Goal: Information Seeking & Learning: Check status

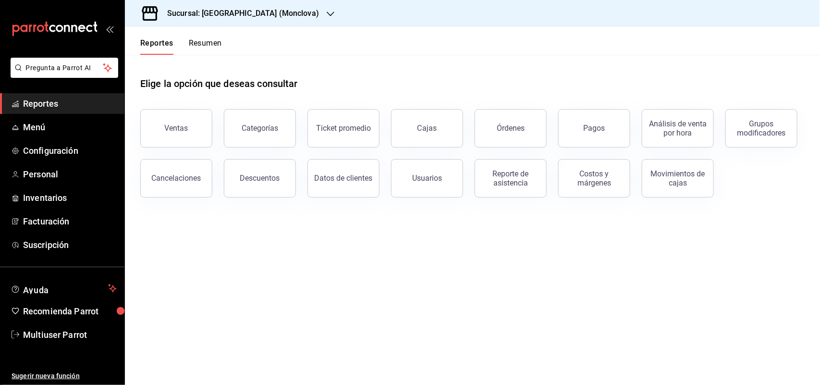
click at [236, 20] on div "Sucursal: [GEOGRAPHIC_DATA] (Monclova)" at bounding box center [236, 13] width 206 height 27
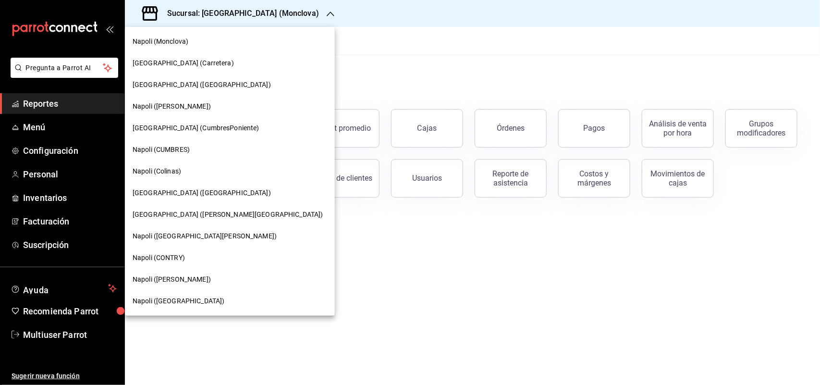
click at [194, 156] on div "Napoli (CUMBRES)" at bounding box center [230, 150] width 210 height 22
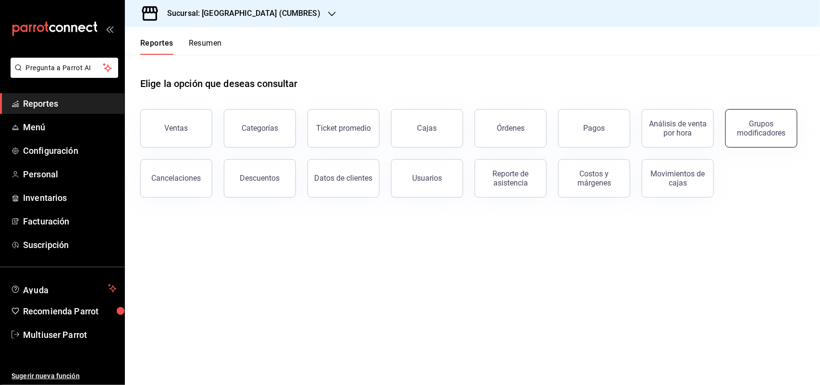
click at [744, 120] on div "Grupos modificadores" at bounding box center [762, 128] width 60 height 18
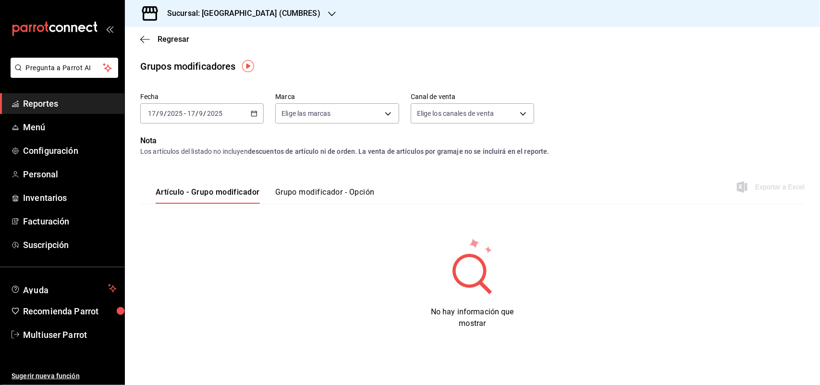
click at [256, 114] on icon "button" at bounding box center [254, 113] width 7 height 7
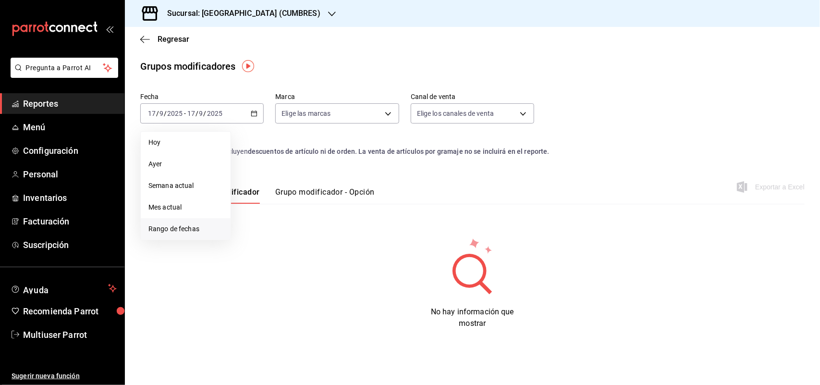
click at [209, 234] on li "Rango de fechas" at bounding box center [186, 229] width 90 height 22
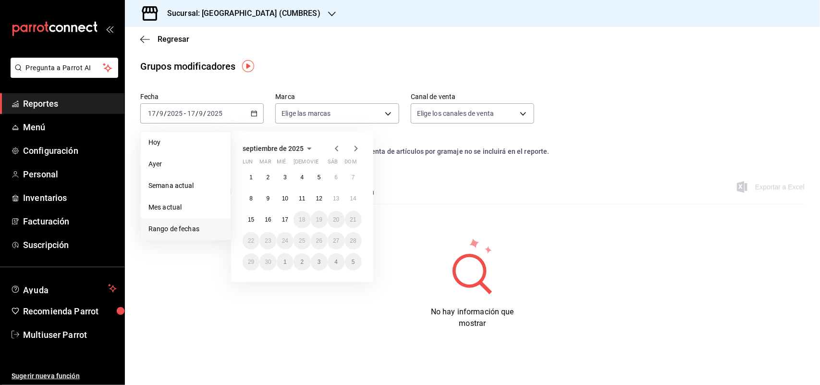
click at [335, 147] on icon "button" at bounding box center [337, 149] width 12 height 12
click at [315, 172] on button "1" at bounding box center [319, 177] width 17 height 17
click at [352, 254] on button "31" at bounding box center [353, 261] width 17 height 17
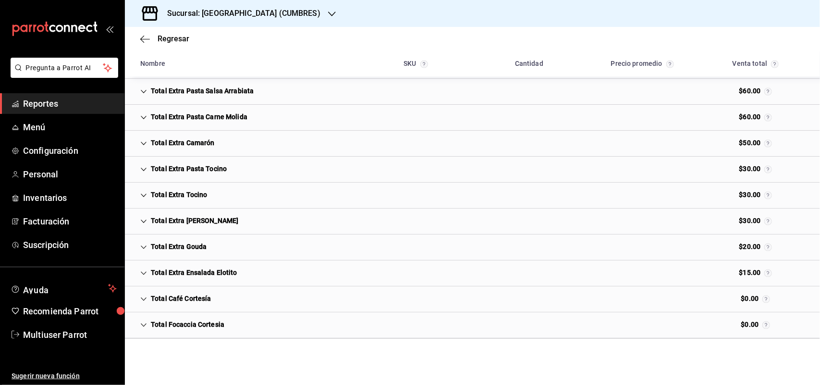
scroll to position [4109, 0]
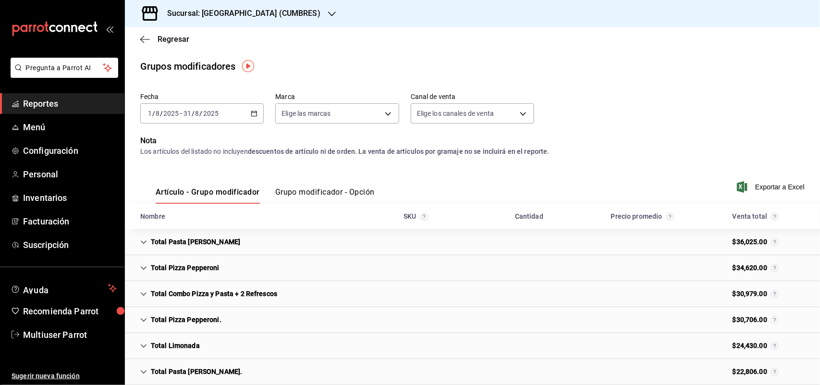
scroll to position [2588, 0]
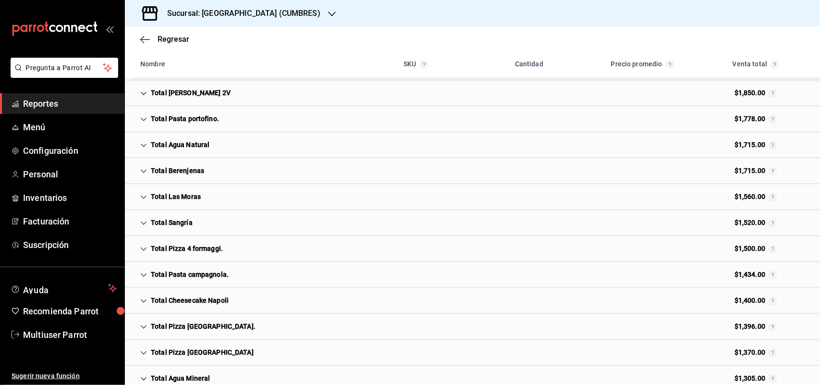
click at [204, 202] on div "Total Las Moras" at bounding box center [171, 197] width 76 height 18
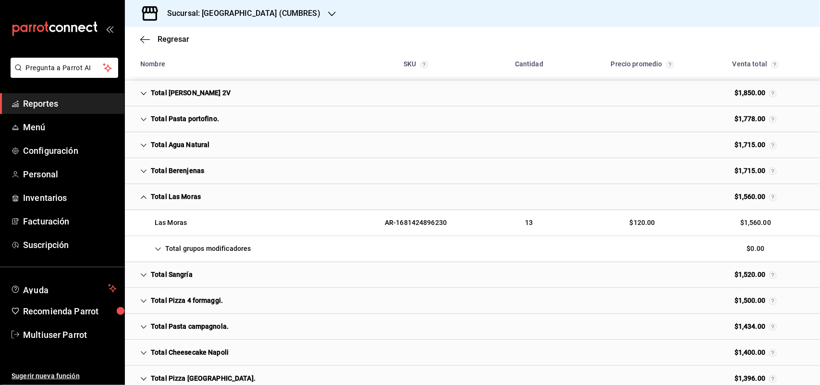
click at [209, 253] on div "Total grupos modificadores" at bounding box center [196, 249] width 126 height 18
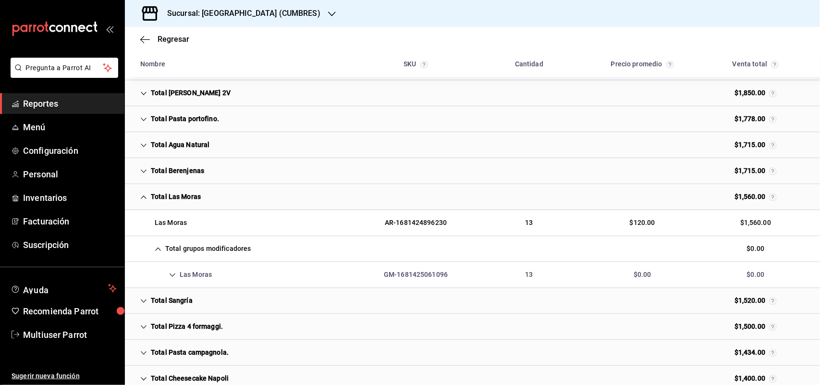
click at [217, 278] on div "Las Moras" at bounding box center [176, 275] width 87 height 18
click at [198, 206] on div "Total Las Moras" at bounding box center [171, 197] width 76 height 18
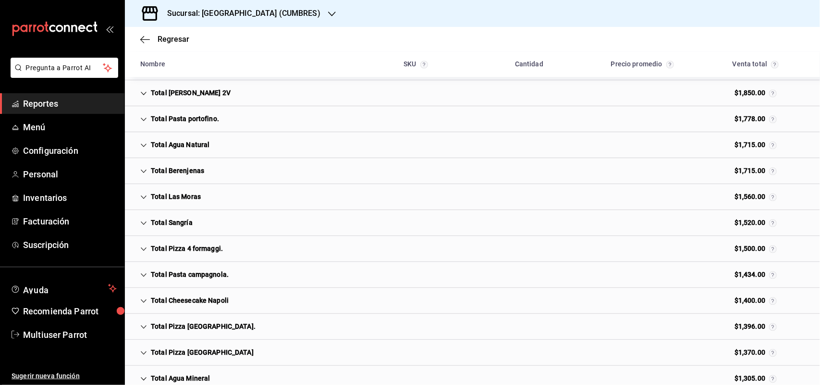
scroll to position [3734, 0]
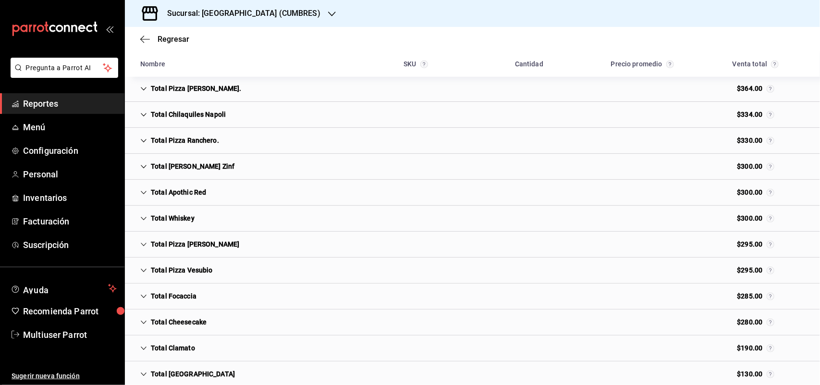
click at [195, 201] on div "Total Apothic Red" at bounding box center [173, 193] width 81 height 18
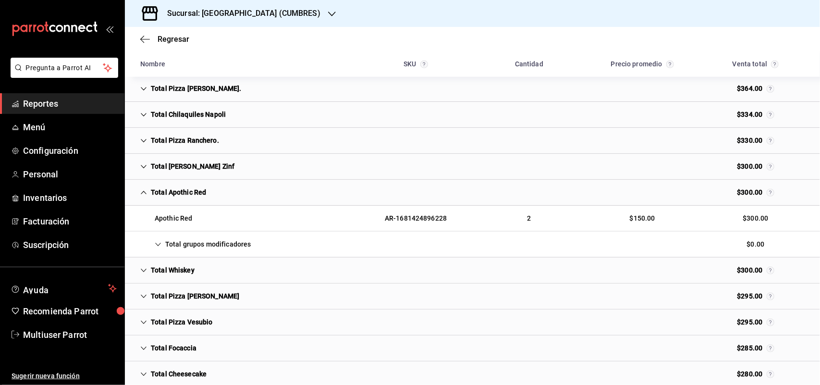
click at [196, 247] on div "Total grupos modificadores $0.00" at bounding box center [472, 245] width 695 height 26
click at [207, 278] on div "Apothic Red" at bounding box center [179, 270] width 92 height 18
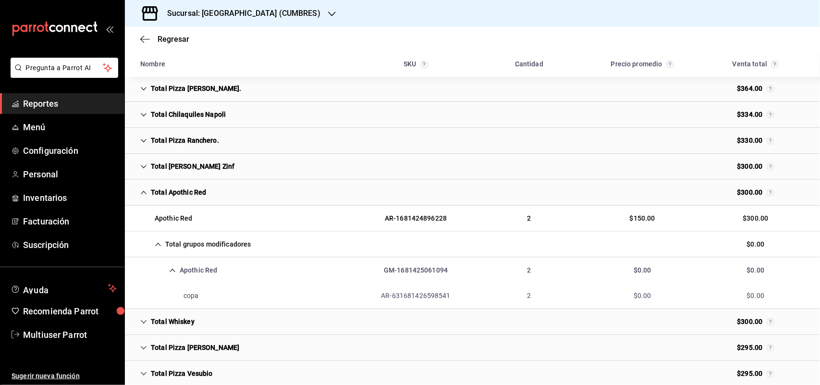
click at [185, 201] on div "Total Apothic Red" at bounding box center [173, 193] width 81 height 18
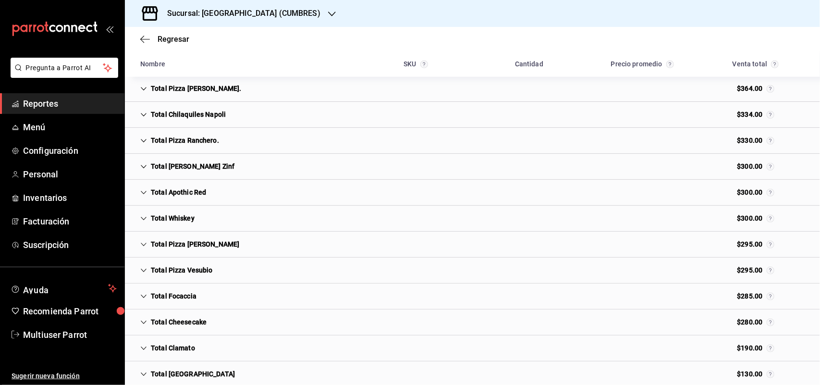
scroll to position [2119, 0]
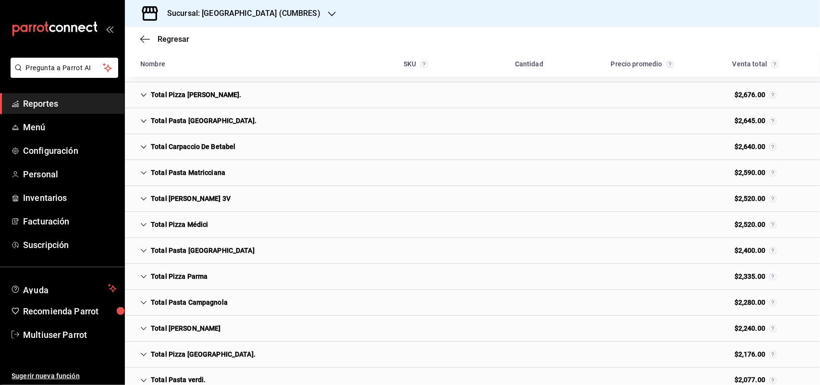
click at [198, 203] on div "Total [PERSON_NAME] 3V" at bounding box center [186, 199] width 106 height 18
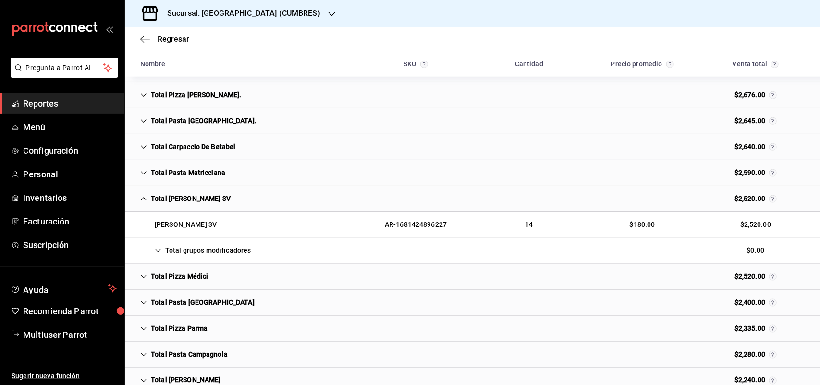
click at [246, 259] on div "Total grupos modificadores" at bounding box center [196, 251] width 126 height 18
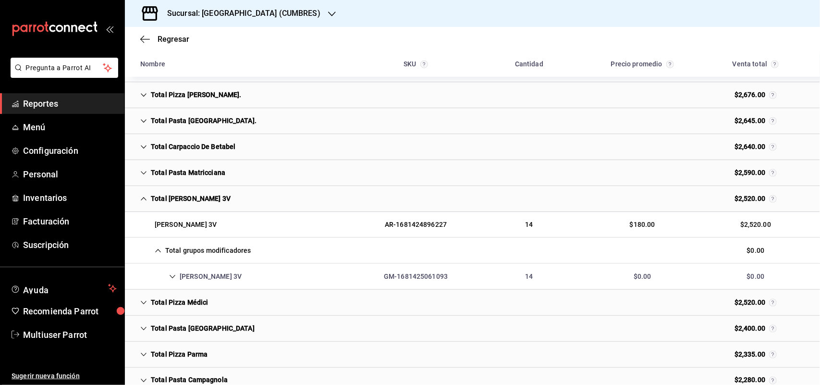
click at [209, 280] on div "[PERSON_NAME] 3V" at bounding box center [191, 277] width 117 height 18
drag, startPoint x: 183, startPoint y: 207, endPoint x: 455, endPoint y: 48, distance: 315.6
click at [184, 206] on div "Total [PERSON_NAME] 3V" at bounding box center [186, 199] width 106 height 18
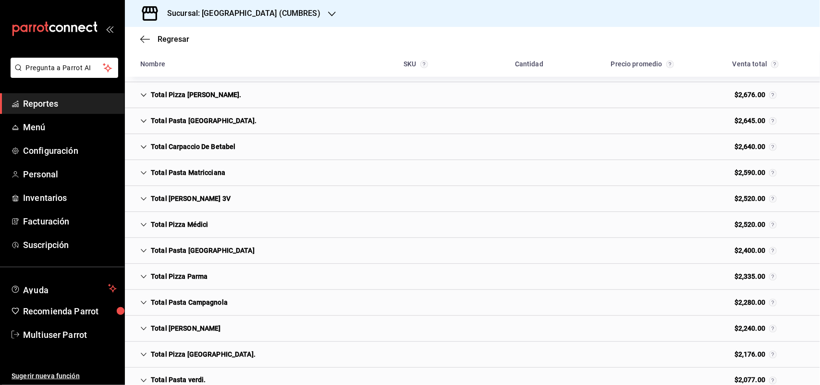
scroll to position [3343, 0]
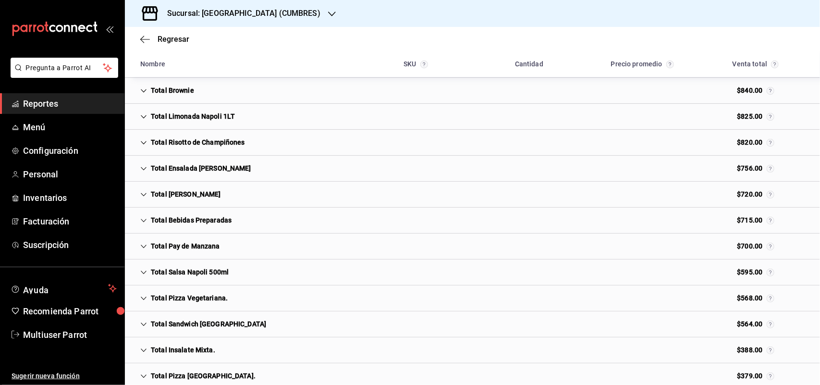
click at [221, 203] on div "Total [PERSON_NAME]" at bounding box center [181, 194] width 96 height 18
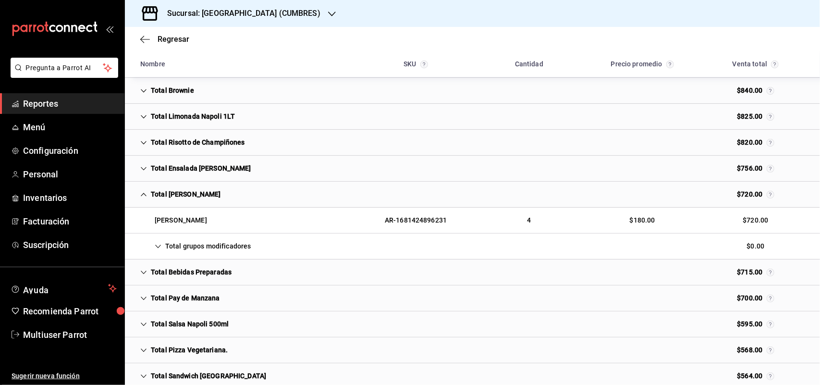
click at [206, 255] on div "Total grupos modificadores" at bounding box center [196, 246] width 126 height 18
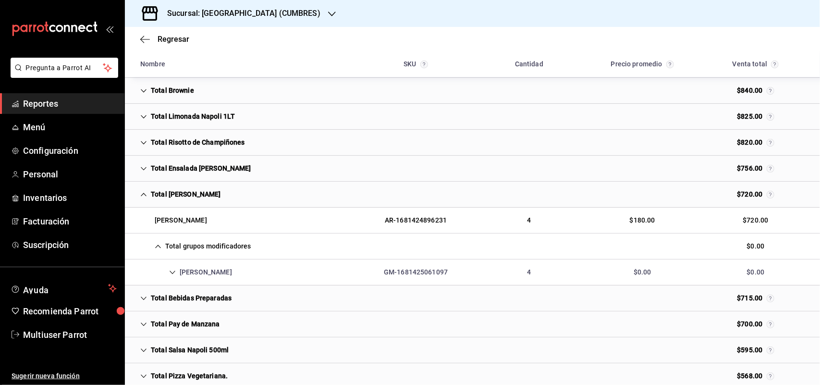
click at [210, 273] on div "[PERSON_NAME] [PERSON_NAME]-1681425061097 4 $0.00 $0.00" at bounding box center [472, 272] width 695 height 26
click at [193, 198] on div "Total [PERSON_NAME]" at bounding box center [181, 194] width 96 height 18
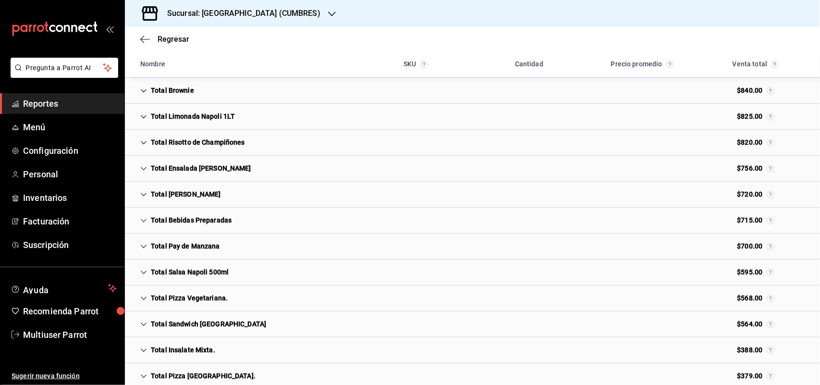
scroll to position [2483, 0]
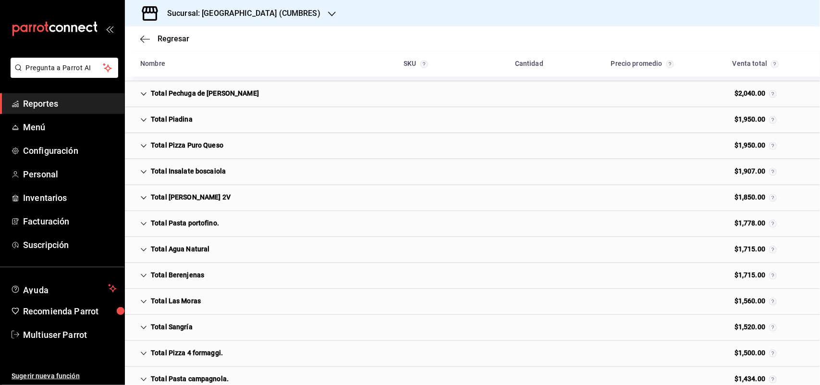
click at [221, 211] on div "Total [PERSON_NAME] 2V $1,850.00" at bounding box center [472, 198] width 695 height 26
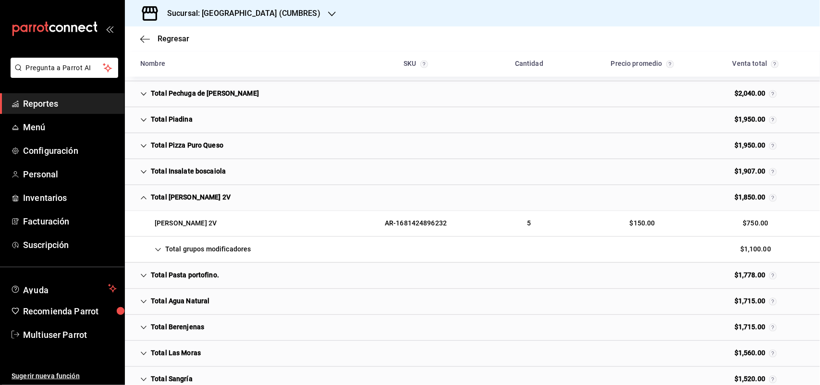
click at [203, 258] on div "Total grupos modificadores" at bounding box center [196, 250] width 126 height 18
click at [193, 284] on div "[PERSON_NAME] 2V" at bounding box center [191, 276] width 117 height 18
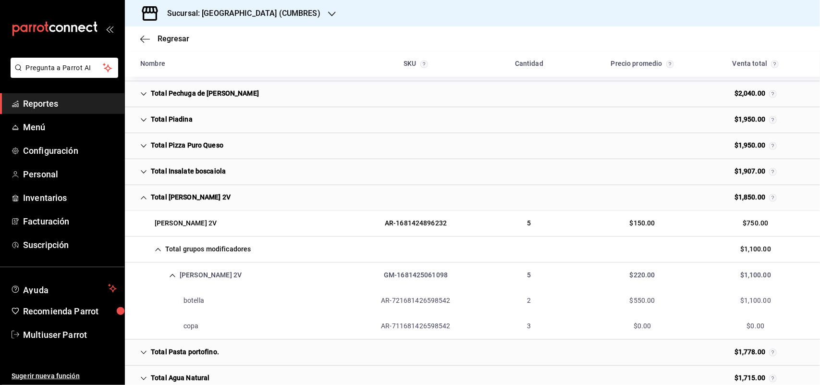
click at [179, 211] on div "Total [PERSON_NAME] 2V $1,850.00" at bounding box center [472, 198] width 695 height 26
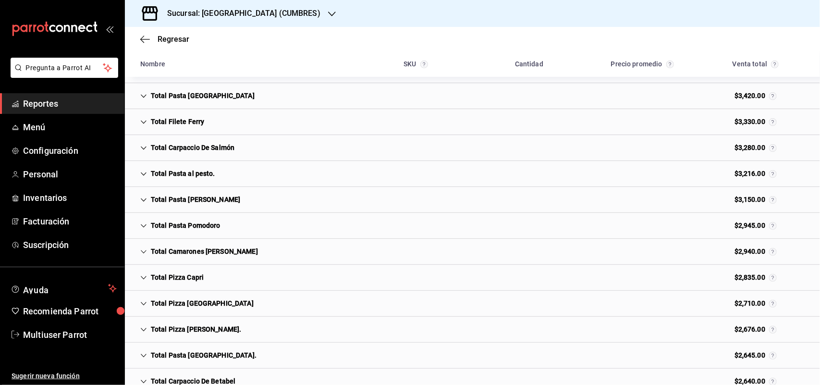
scroll to position [3707, 0]
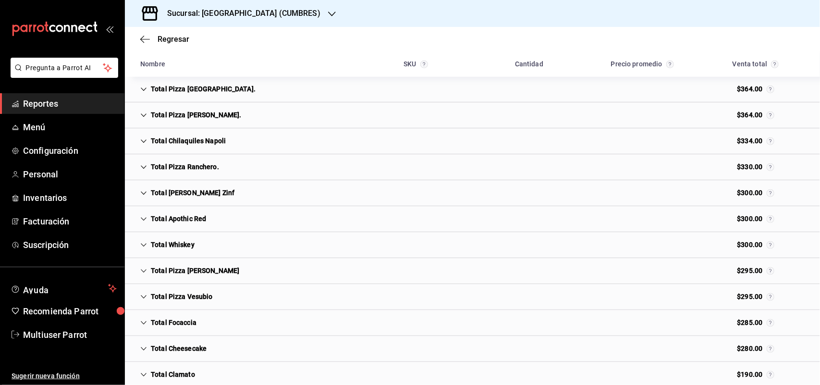
click at [157, 202] on div "Total [PERSON_NAME] Zinf" at bounding box center [188, 193] width 110 height 18
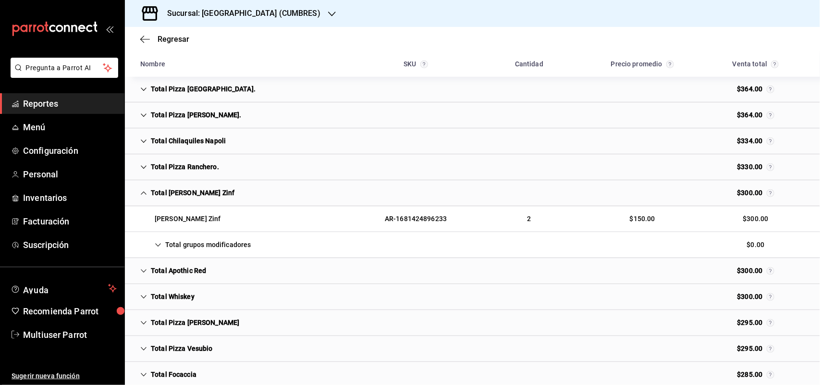
click at [184, 254] on div "Total grupos modificadores" at bounding box center [196, 245] width 126 height 18
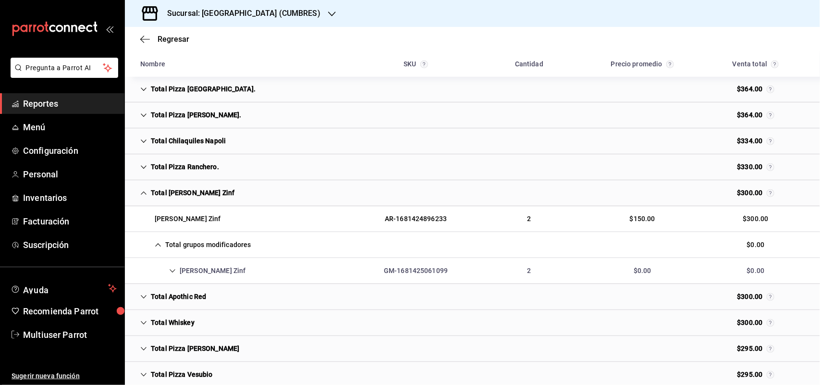
click at [211, 280] on div "[PERSON_NAME] Zinf" at bounding box center [193, 271] width 121 height 18
click at [179, 202] on div "Total [PERSON_NAME] Zinf" at bounding box center [188, 193] width 110 height 18
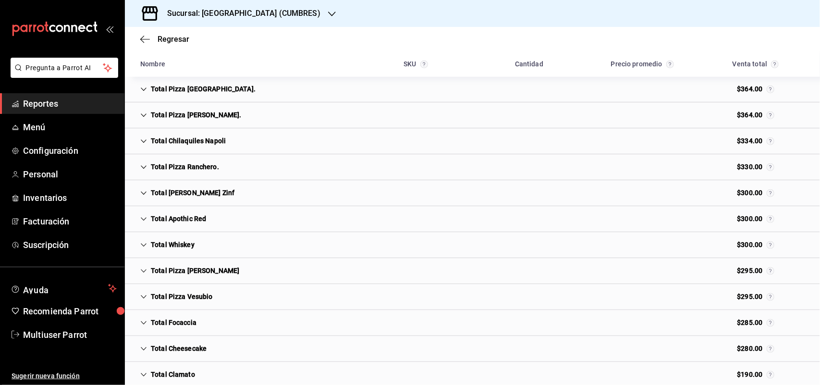
scroll to position [3916, 0]
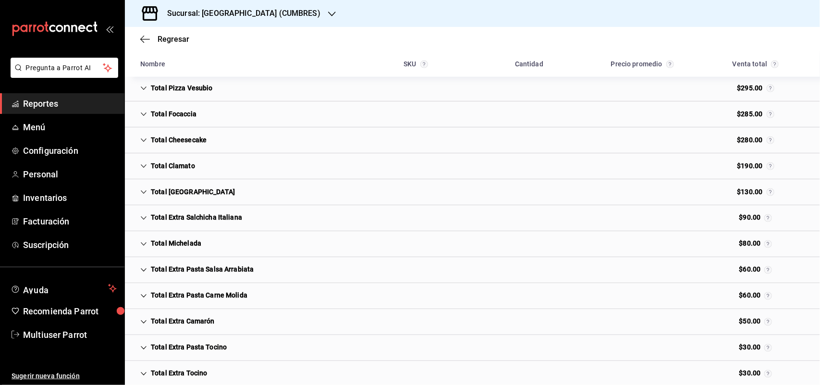
click at [205, 199] on div "Total [GEOGRAPHIC_DATA]" at bounding box center [188, 192] width 110 height 18
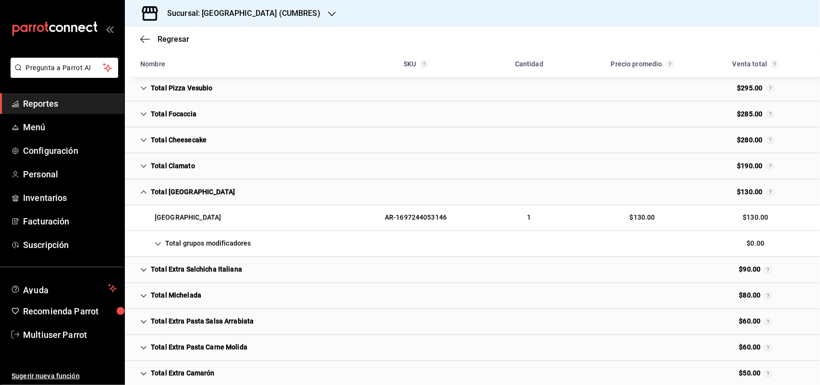
click at [238, 253] on div "Total grupos modificadores" at bounding box center [196, 244] width 126 height 18
click at [215, 278] on div "[GEOGRAPHIC_DATA]" at bounding box center [193, 270] width 121 height 18
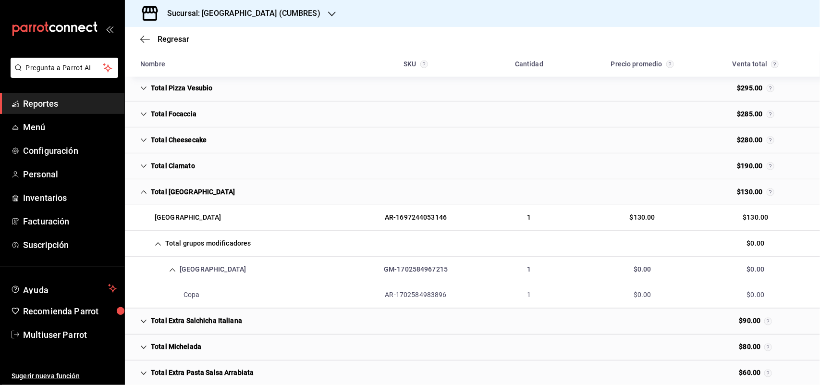
click at [193, 201] on div "Total [GEOGRAPHIC_DATA]" at bounding box center [188, 192] width 110 height 18
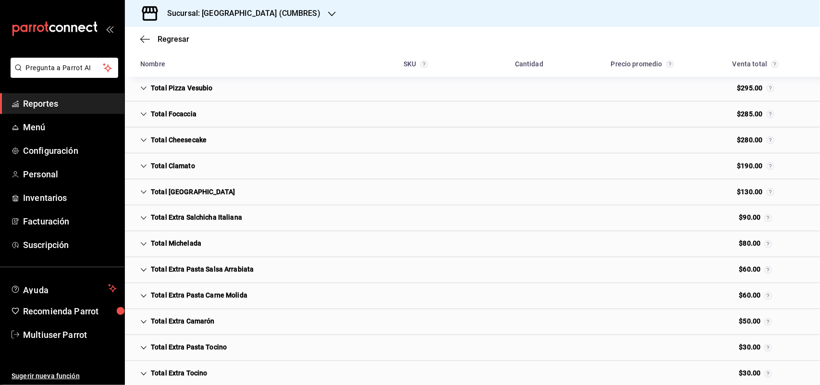
scroll to position [635, 0]
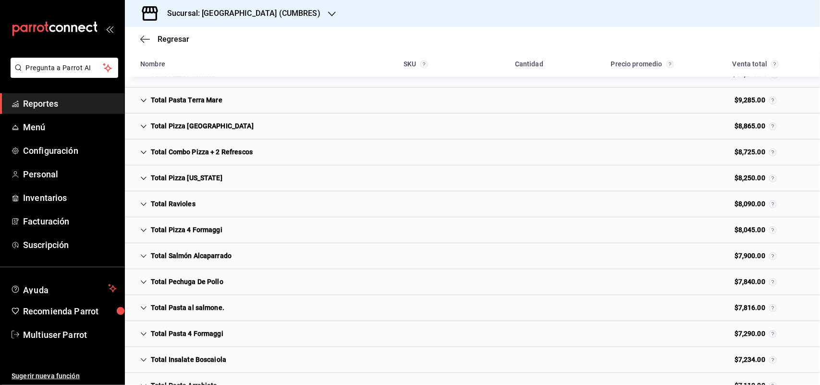
click at [184, 196] on div "Total Ravioles" at bounding box center [168, 204] width 71 height 18
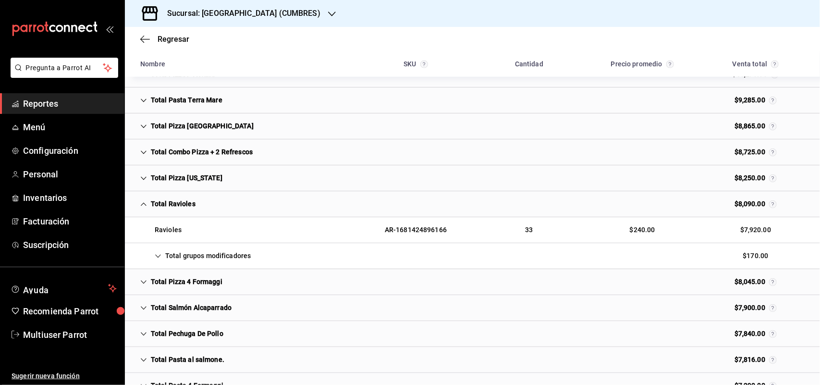
click at [198, 255] on div "Total grupos modificadores" at bounding box center [196, 256] width 126 height 18
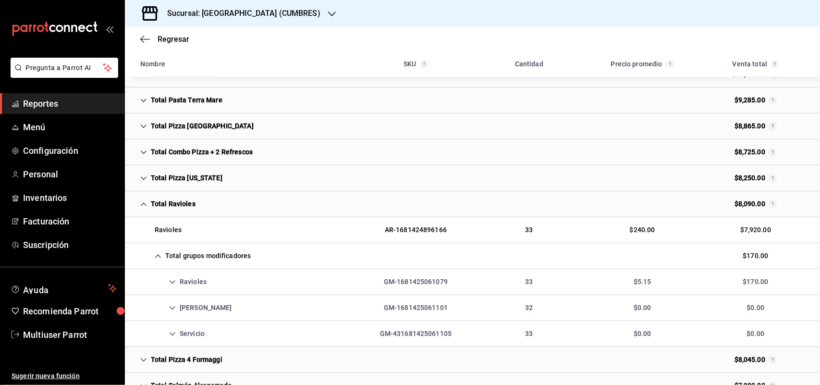
click at [228, 279] on div "Ravioles GM-1681425061079 33 $5.15 $170.00" at bounding box center [472, 282] width 695 height 26
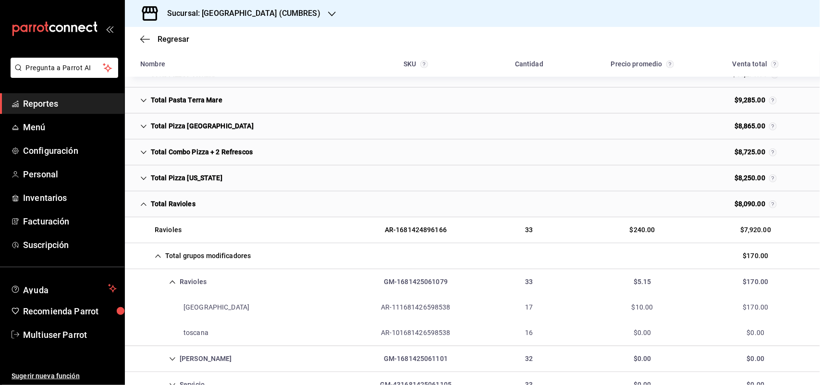
drag, startPoint x: 179, startPoint y: 209, endPoint x: 193, endPoint y: 206, distance: 13.9
click at [179, 209] on div "Total Ravioles" at bounding box center [168, 204] width 71 height 18
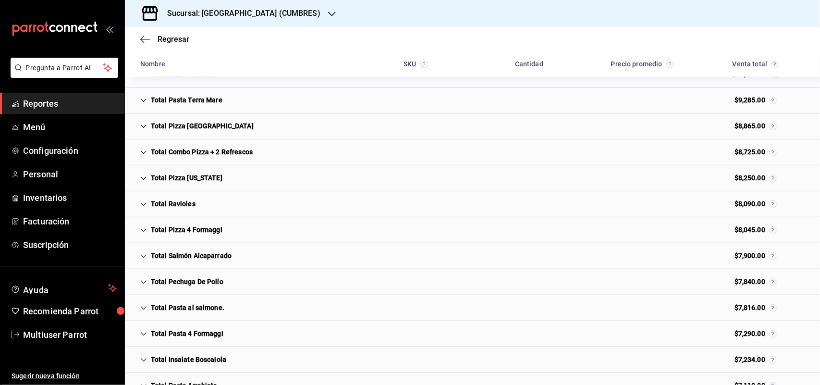
scroll to position [3369, 0]
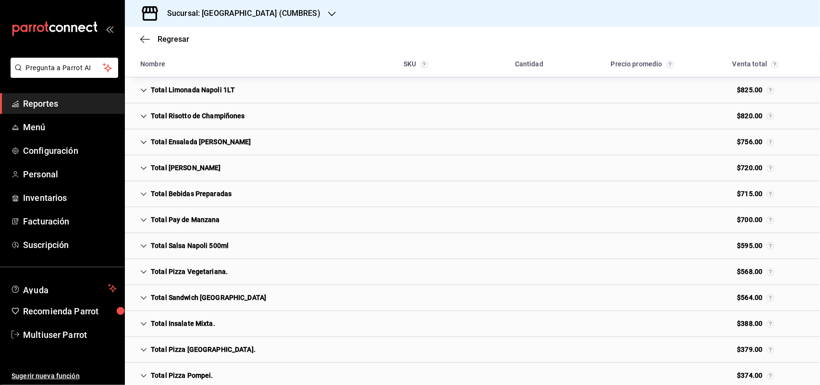
click at [197, 200] on div "Total Bebidas Preparadas" at bounding box center [186, 194] width 107 height 18
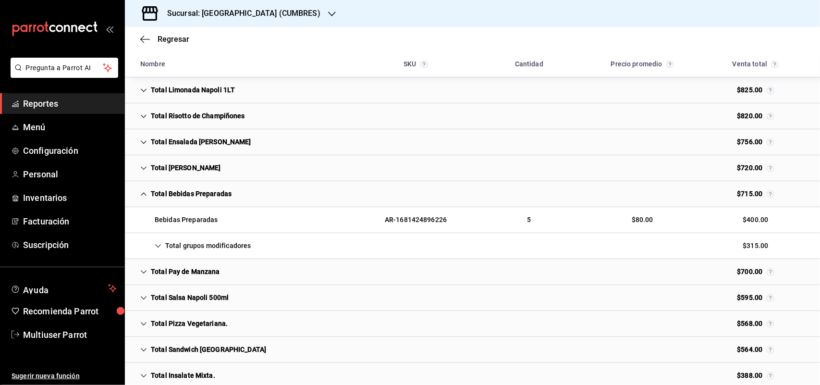
click at [238, 259] on div "Total grupos modificadores $315.00" at bounding box center [472, 246] width 695 height 26
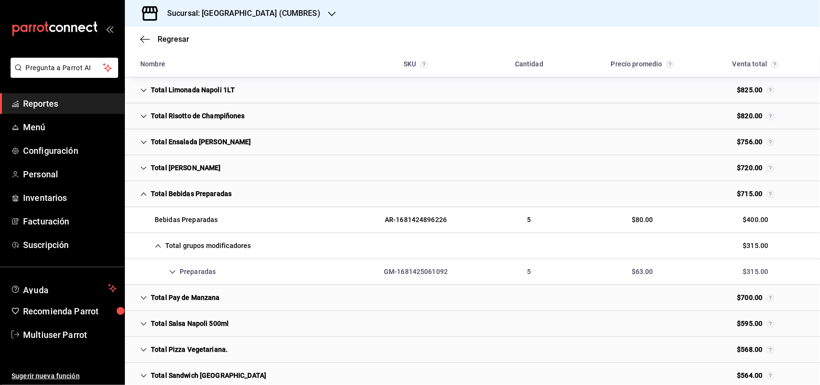
click at [220, 281] on div "Preparadas" at bounding box center [178, 272] width 91 height 18
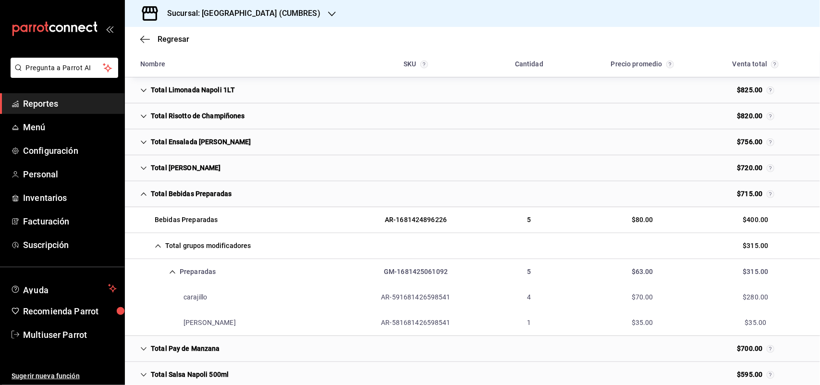
click at [201, 203] on div "Total Bebidas Preparadas" at bounding box center [186, 194] width 107 height 18
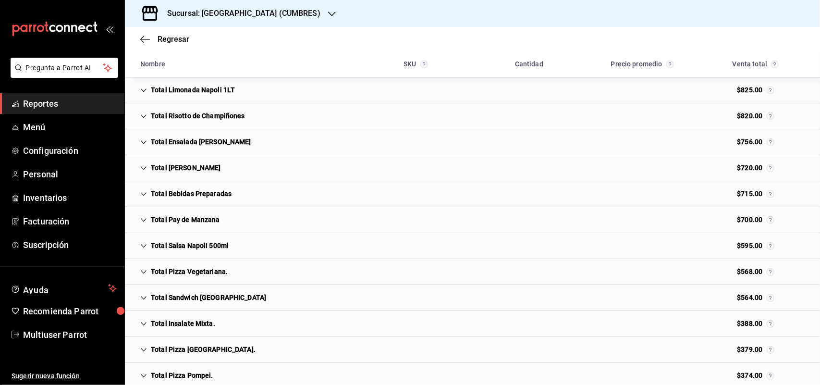
scroll to position [3890, 0]
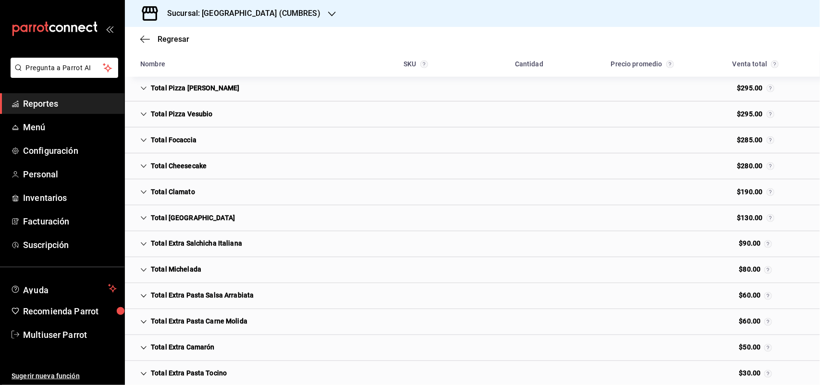
click at [171, 201] on div "Total Clamato" at bounding box center [168, 192] width 70 height 18
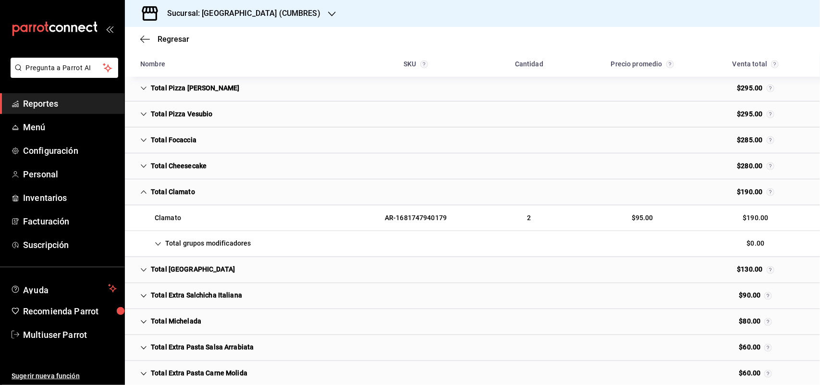
click at [223, 253] on div "Total grupos modificadores" at bounding box center [196, 244] width 126 height 18
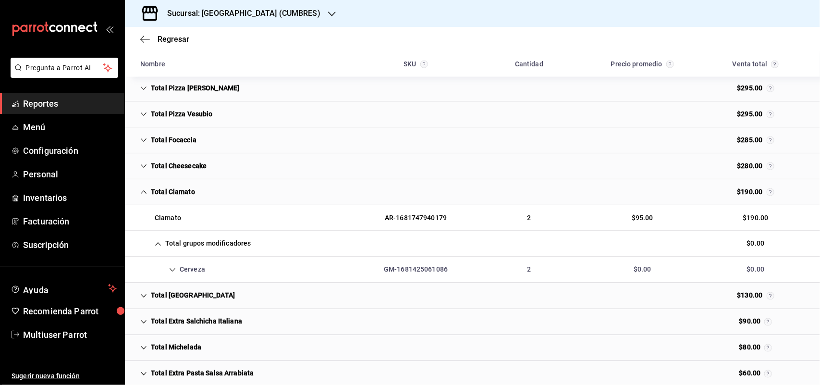
click at [248, 283] on div "Cerveza GM-1681425061086 2 $0.00 $0.00" at bounding box center [472, 270] width 695 height 26
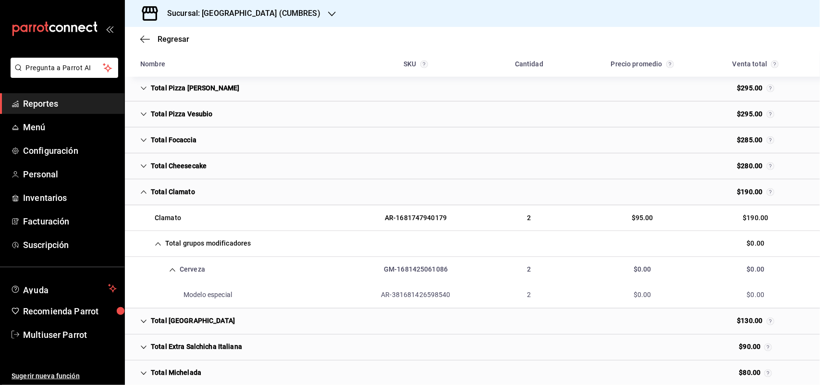
drag, startPoint x: 163, startPoint y: 202, endPoint x: 331, endPoint y: 155, distance: 173.6
click at [163, 201] on div "Total Clamato" at bounding box center [168, 192] width 70 height 18
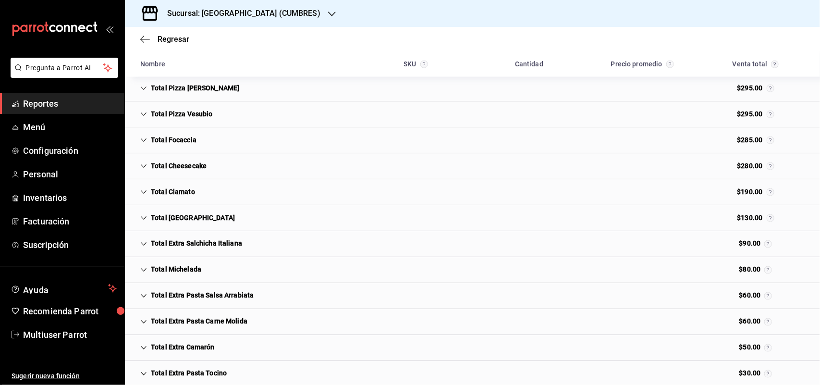
click at [197, 279] on div "Total Michelada" at bounding box center [171, 270] width 76 height 18
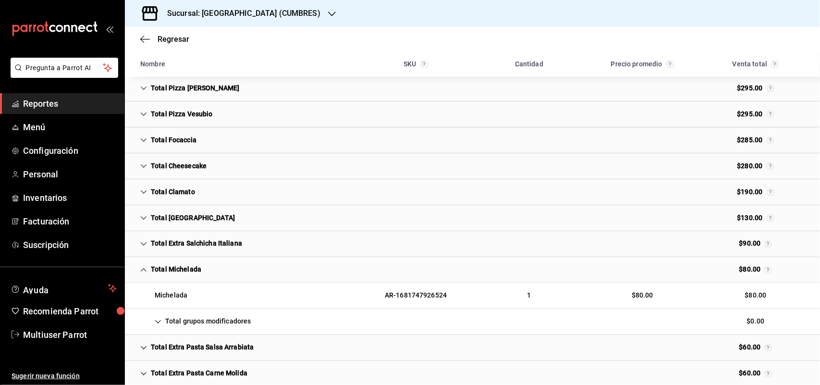
click at [214, 331] on div "Total grupos modificadores" at bounding box center [196, 322] width 126 height 18
click at [251, 359] on div "Cerveza GM-1681425061086 1 $0.00 $0.00" at bounding box center [472, 348] width 695 height 26
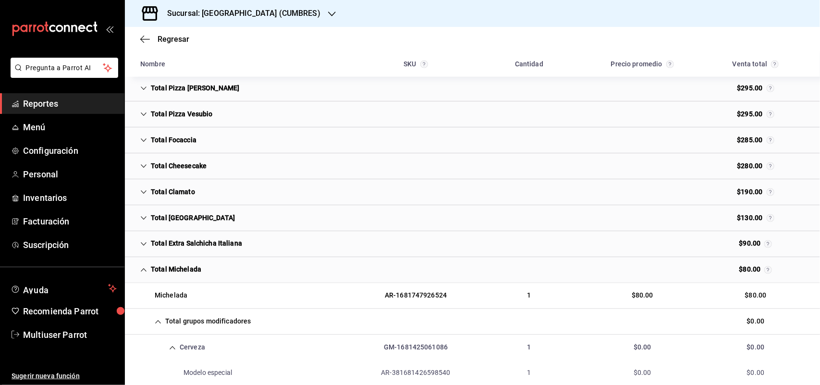
drag, startPoint x: 195, startPoint y: 289, endPoint x: 335, endPoint y: 191, distance: 171.0
click at [195, 279] on div "Total Michelada" at bounding box center [171, 270] width 76 height 18
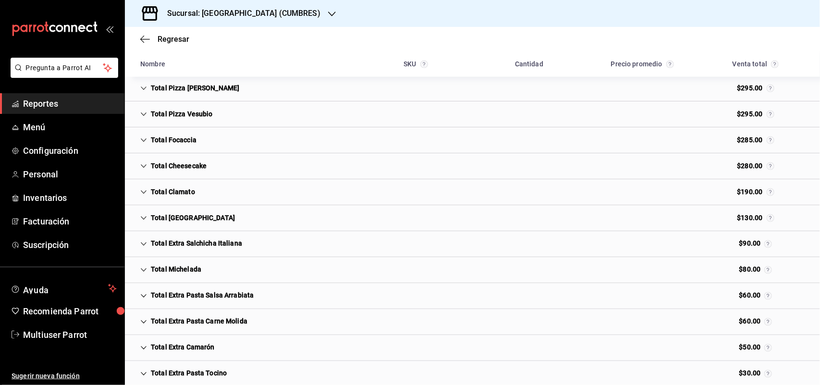
scroll to position [2796, 0]
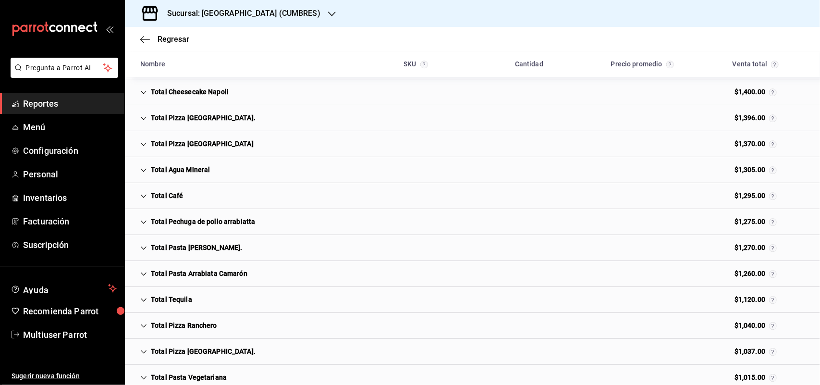
click at [165, 201] on div "Total Café" at bounding box center [162, 196] width 58 height 18
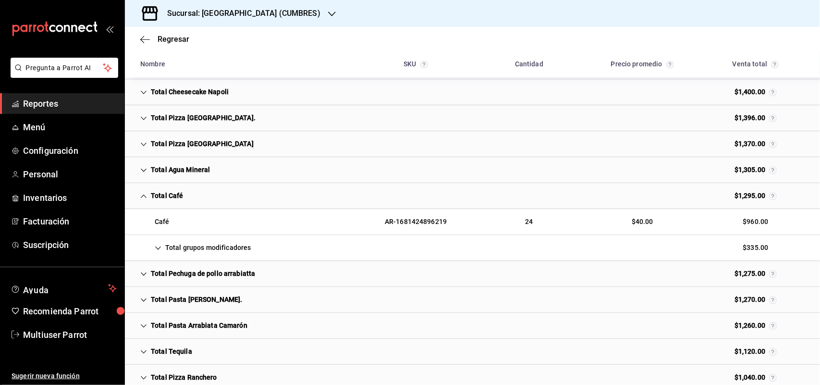
click at [207, 251] on div "Total grupos modificadores" at bounding box center [196, 248] width 126 height 18
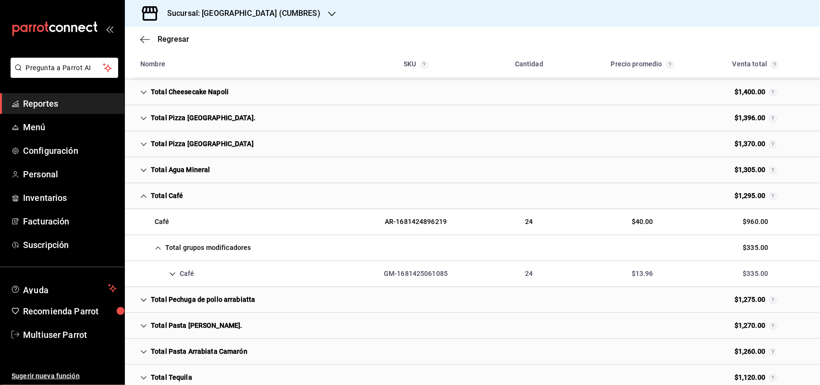
click at [231, 283] on div "Café GM-1681425061085 24 $13.96 $335.00" at bounding box center [472, 274] width 695 height 26
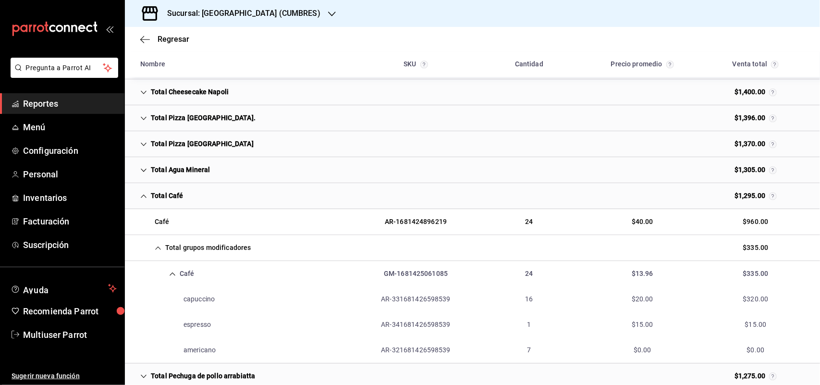
drag, startPoint x: 174, startPoint y: 210, endPoint x: 625, endPoint y: 216, distance: 451.2
click at [174, 205] on div "Total Café" at bounding box center [162, 196] width 58 height 18
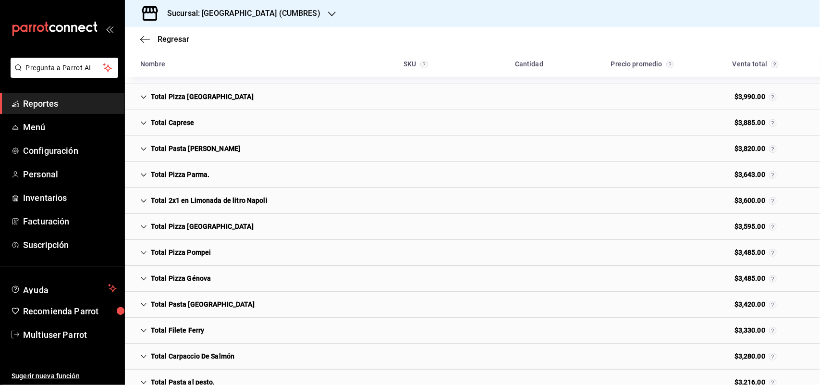
scroll to position [140, 0]
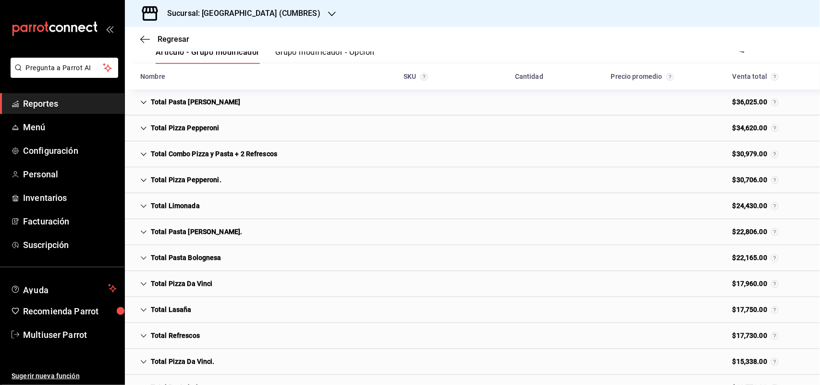
click at [191, 210] on div "Total Limonada" at bounding box center [170, 206] width 75 height 18
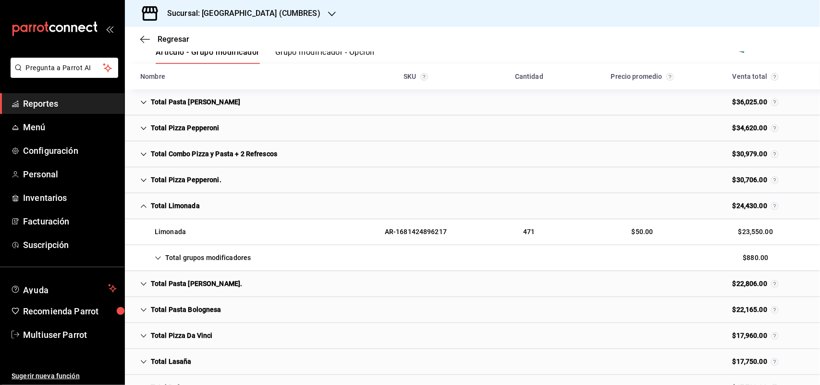
click at [215, 252] on div "Total grupos modificadores" at bounding box center [196, 258] width 126 height 18
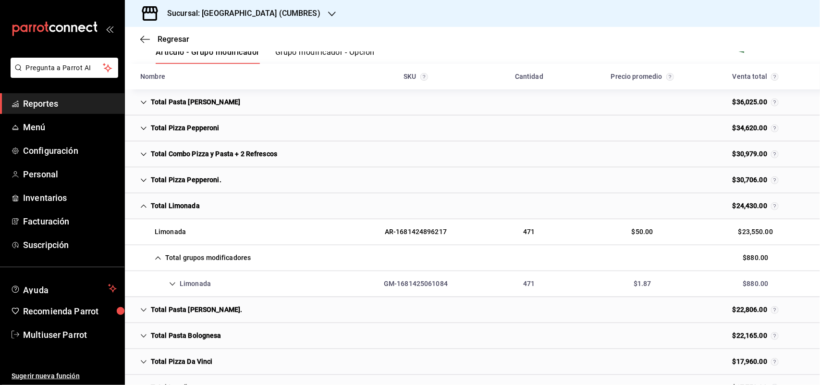
click at [213, 278] on div "Limonada" at bounding box center [176, 284] width 86 height 18
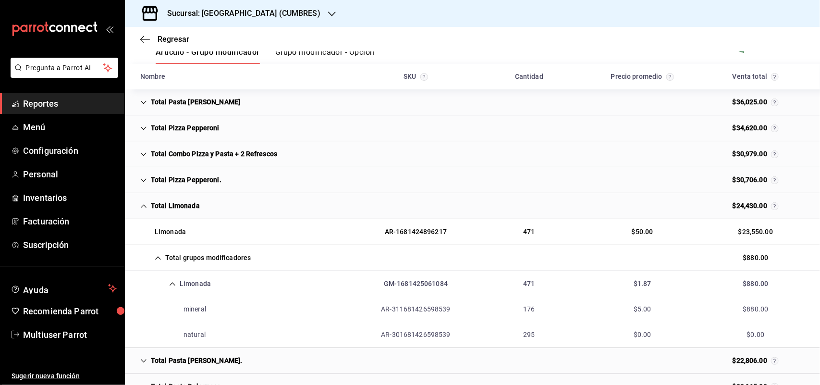
click at [162, 208] on div "Total Limonada" at bounding box center [170, 206] width 75 height 18
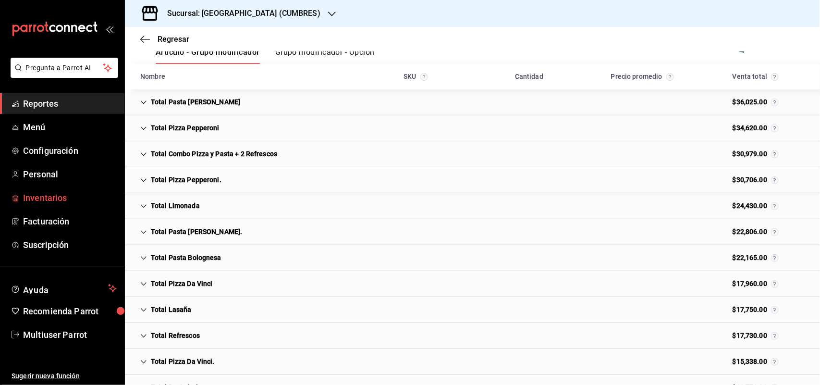
click at [87, 200] on span "Inventarios" at bounding box center [70, 197] width 94 height 13
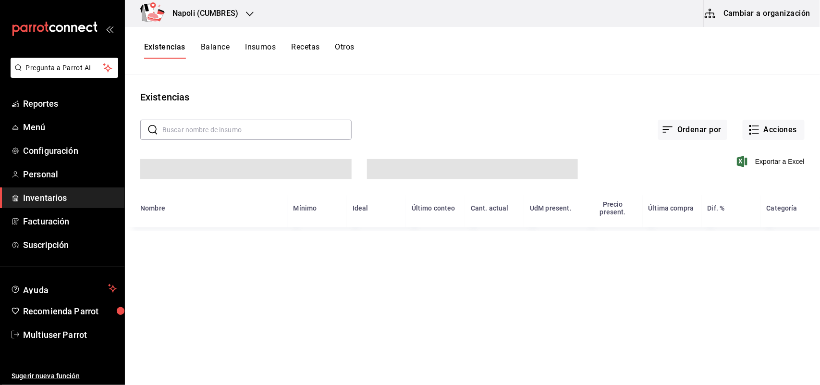
click at [342, 49] on button "Otros" at bounding box center [344, 50] width 19 height 16
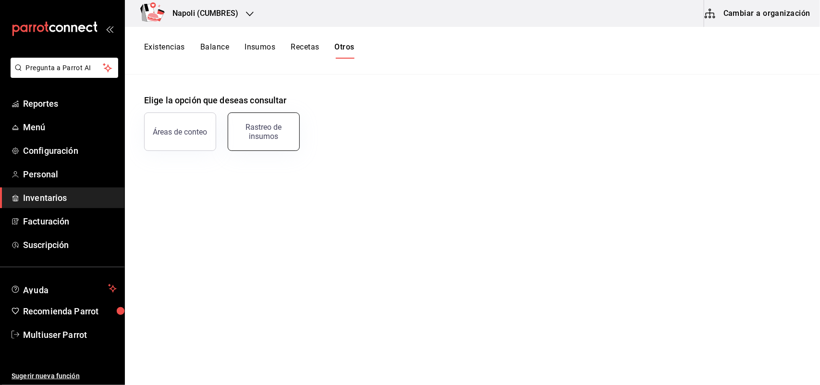
click at [296, 133] on div "Rastreo de insumos" at bounding box center [258, 126] width 84 height 50
click at [273, 137] on div "Rastreo de insumos" at bounding box center [264, 132] width 60 height 18
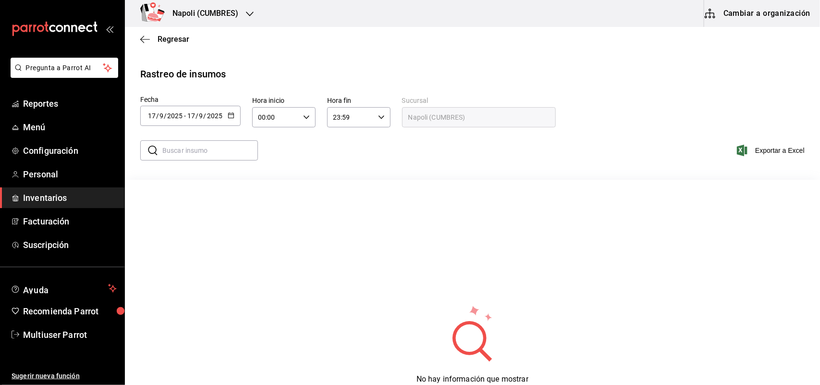
click at [238, 114] on div "[DATE] [DATE] - [DATE] [DATE]" at bounding box center [190, 116] width 100 height 20
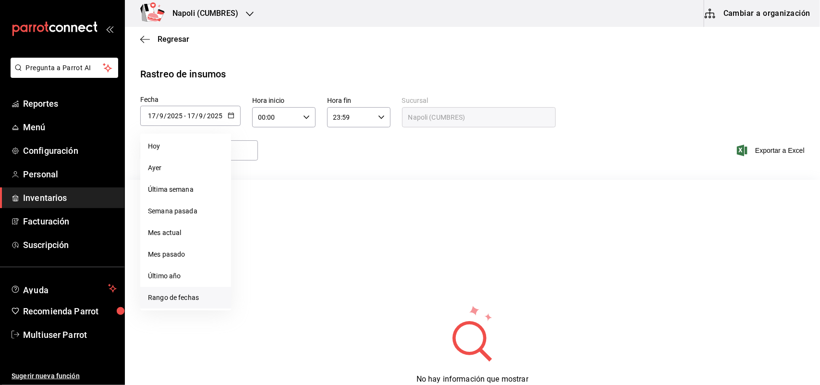
click at [185, 301] on li "Rango de fechas" at bounding box center [185, 298] width 91 height 22
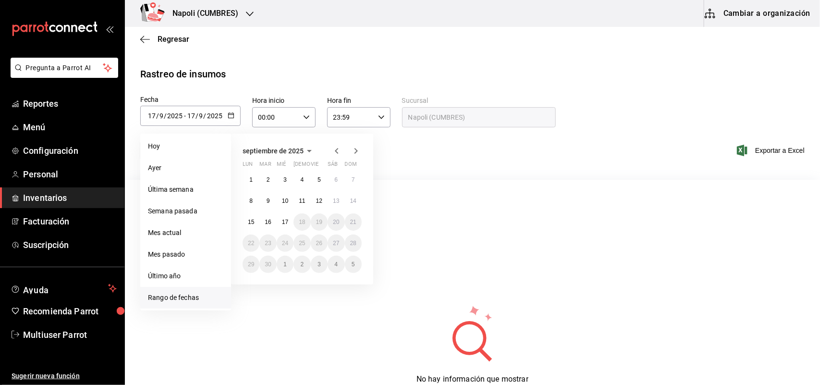
click at [334, 149] on icon "button" at bounding box center [337, 151] width 12 height 12
click at [322, 185] on button "1" at bounding box center [319, 179] width 17 height 17
click at [353, 265] on abbr "31" at bounding box center [353, 264] width 6 height 7
type input "[DATE]"
type input "1"
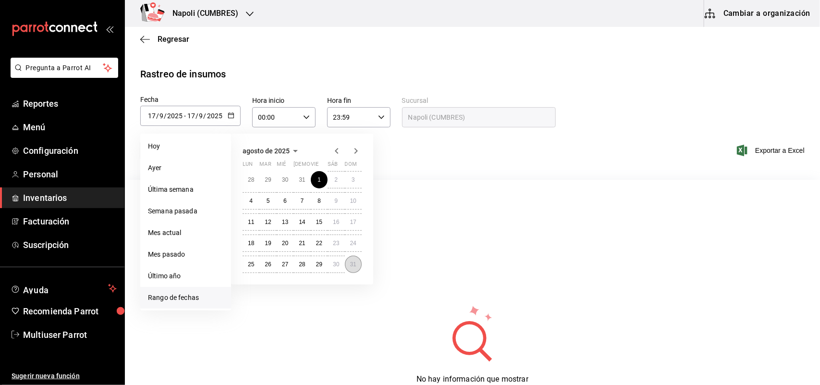
type input "8"
type input "[DATE]"
type input "31"
type input "8"
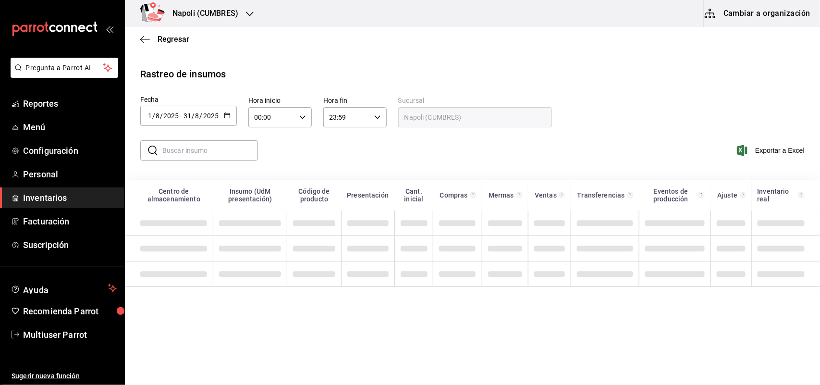
click at [200, 159] on input "text" at bounding box center [210, 150] width 96 height 19
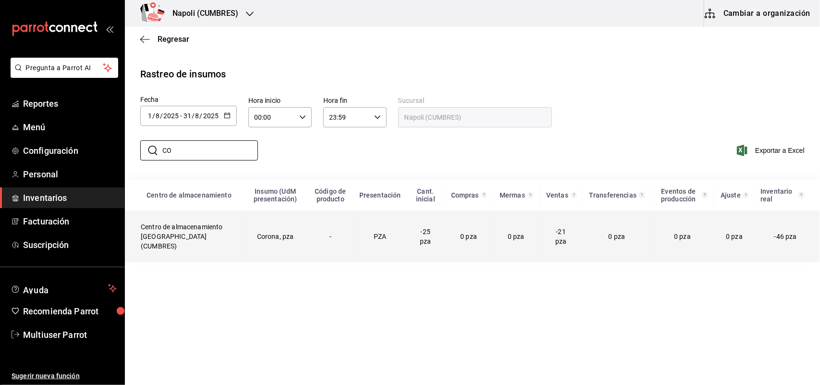
type input "C"
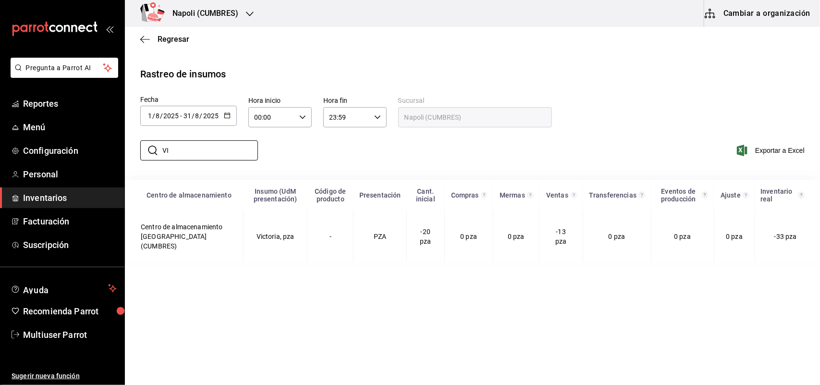
type input "V"
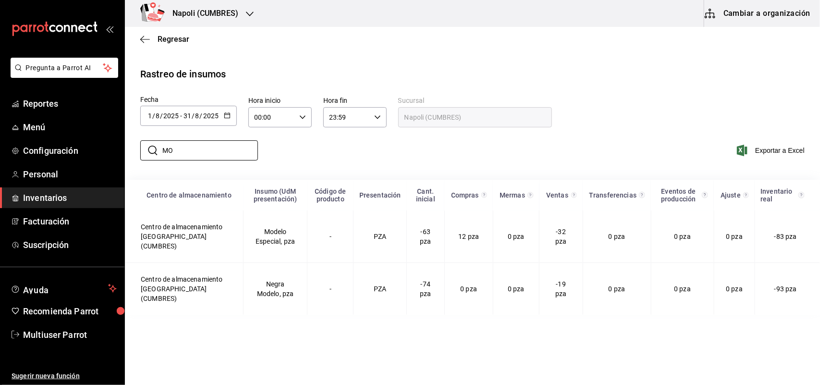
type input "M"
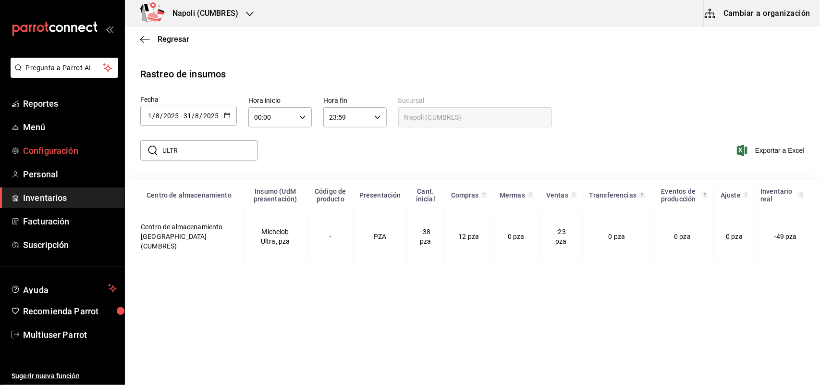
drag, startPoint x: 219, startPoint y: 148, endPoint x: 121, endPoint y: 153, distance: 97.7
click at [121, 153] on div "Pregunta a Parrot AI Reportes Menú Configuración Personal Inventarios Facturaci…" at bounding box center [410, 191] width 820 height 383
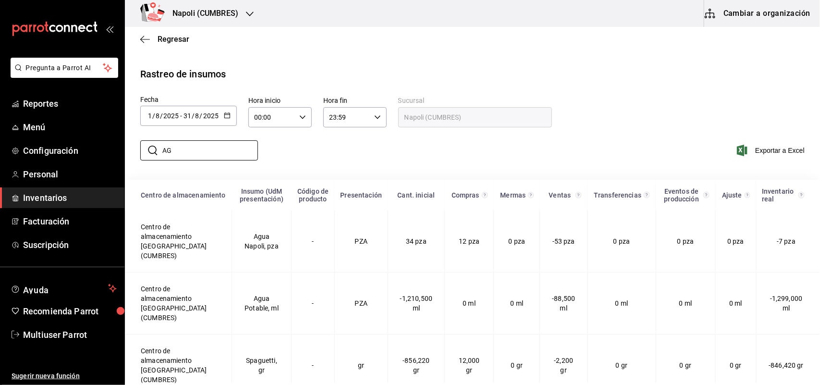
type input "A"
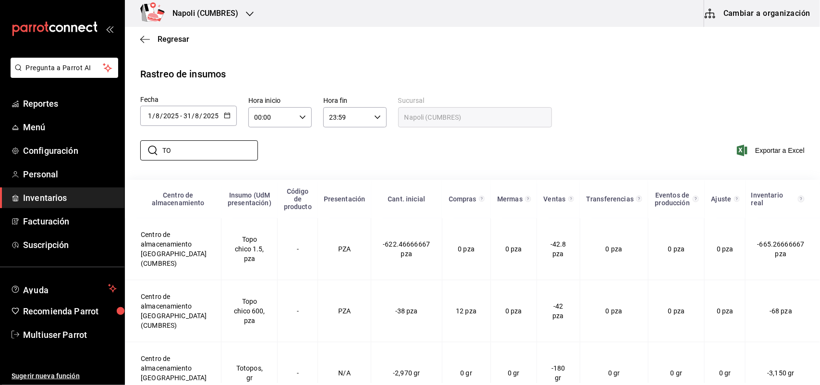
type input "T"
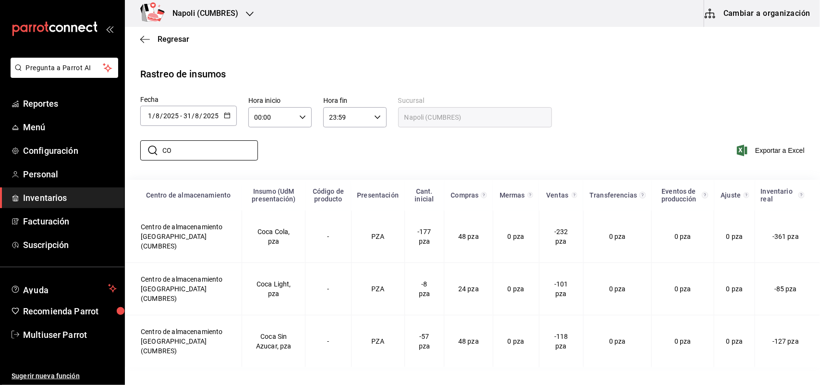
type input "C"
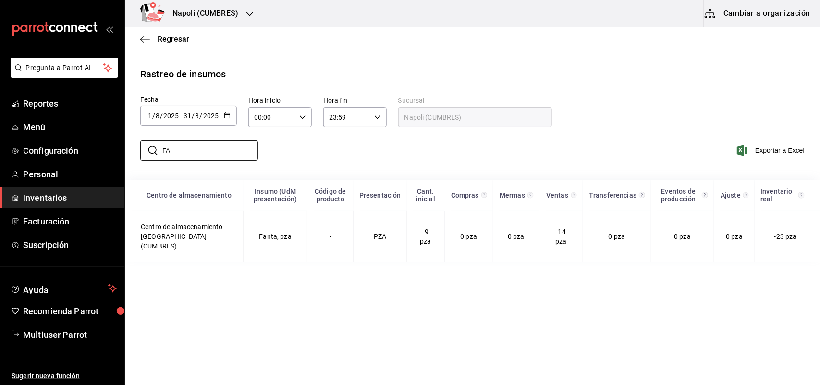
type input "F"
type input "S"
type input "J"
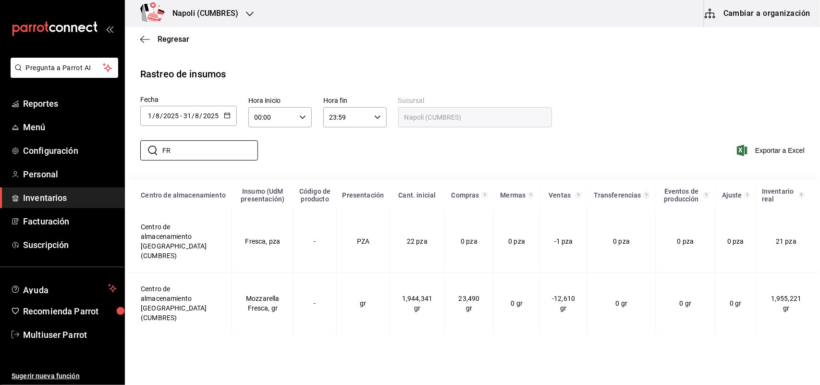
type input "F"
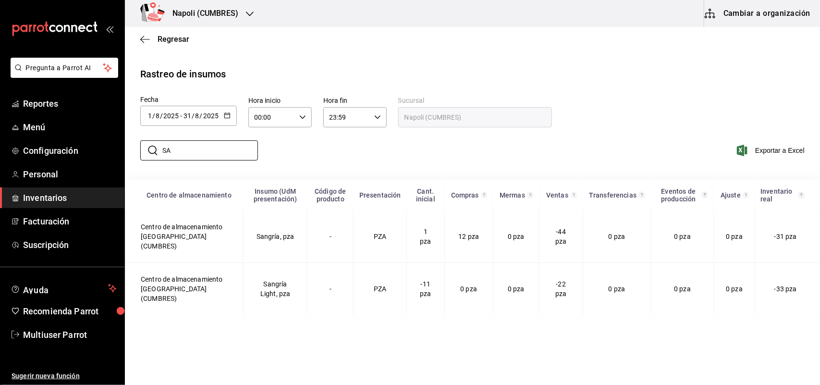
type input "S"
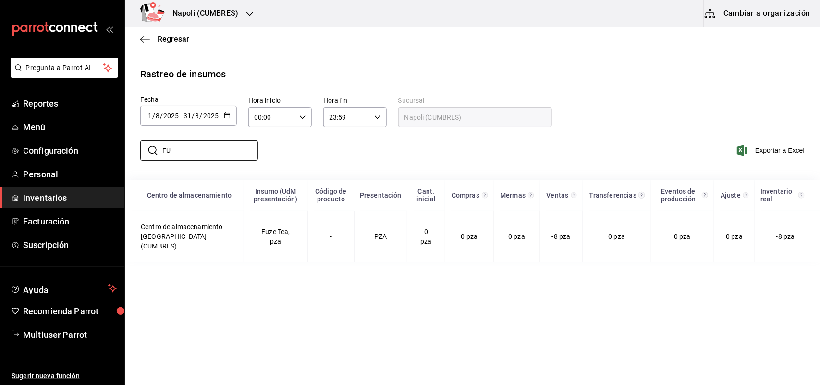
type input "F"
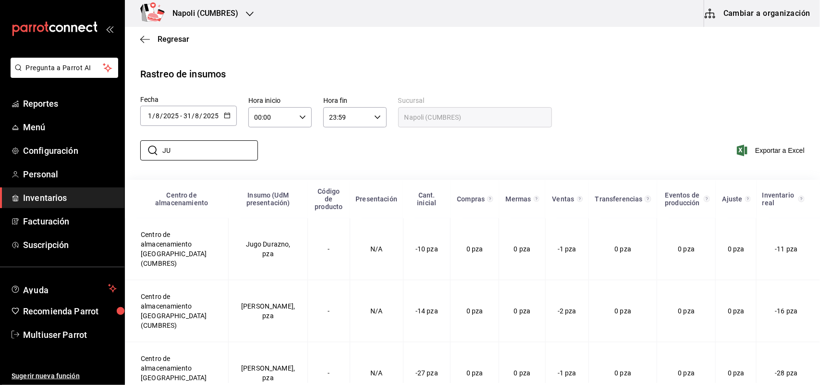
type input "J"
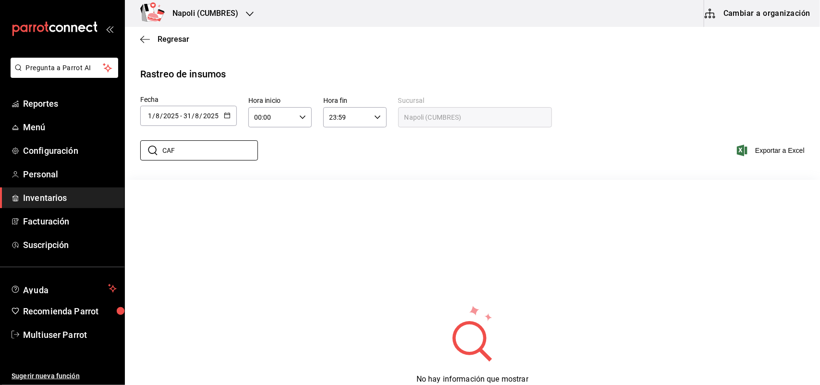
type input "CAF"
click at [252, 22] on div "Napoli (CUMBRES)" at bounding box center [195, 13] width 125 height 27
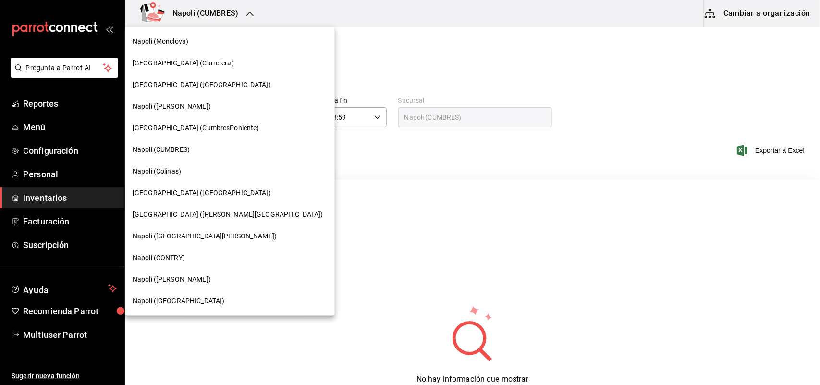
click at [210, 128] on span "[GEOGRAPHIC_DATA] (CumbresPoniente)" at bounding box center [196, 128] width 127 height 10
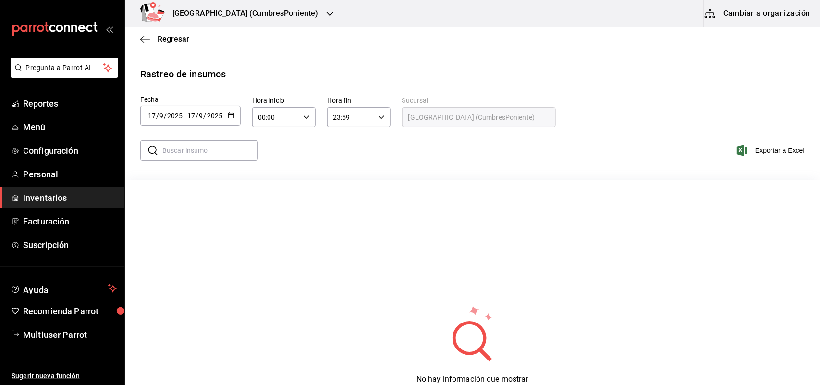
click at [220, 113] on input "2025" at bounding box center [215, 116] width 16 height 8
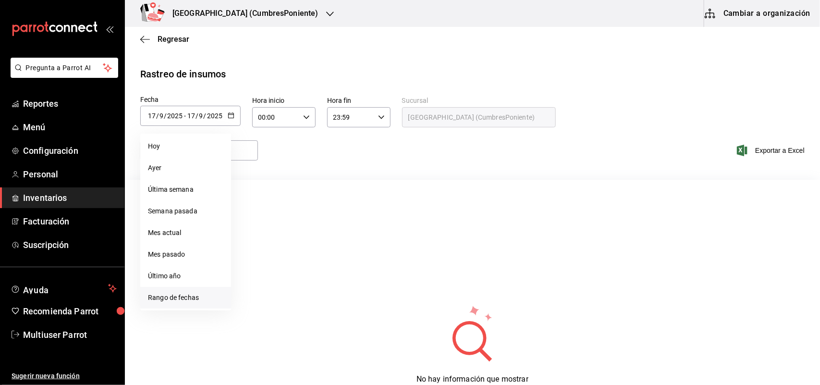
click at [184, 299] on li "Rango de fechas" at bounding box center [185, 298] width 91 height 22
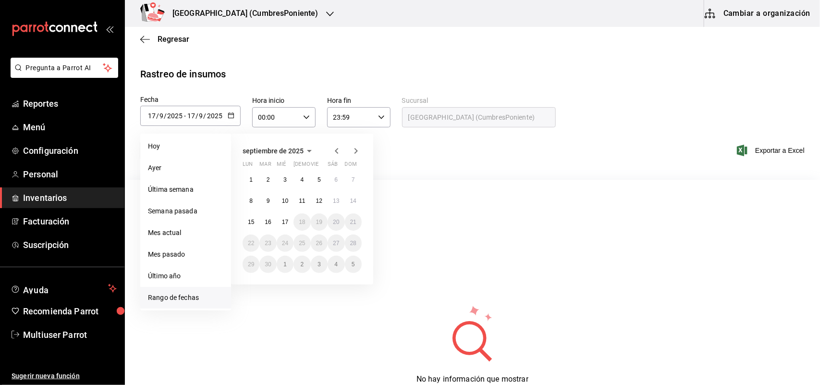
click at [338, 152] on icon "button" at bounding box center [337, 151] width 12 height 12
click at [318, 176] on abbr "1" at bounding box center [319, 179] width 3 height 7
click at [354, 261] on abbr "31" at bounding box center [353, 264] width 6 height 7
type input "[DATE]"
type input "1"
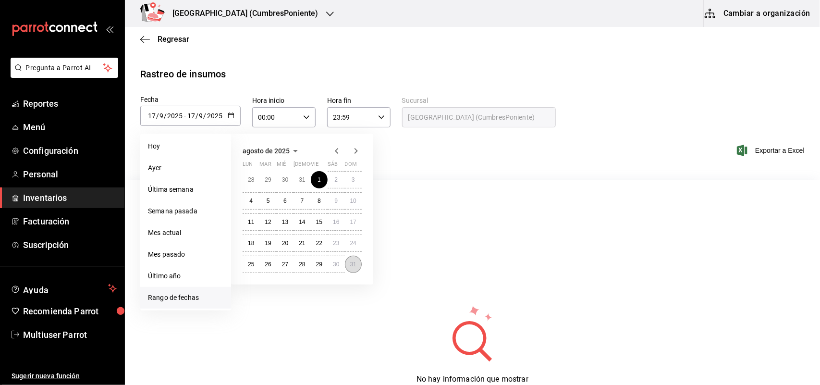
type input "8"
type input "[DATE]"
type input "31"
type input "8"
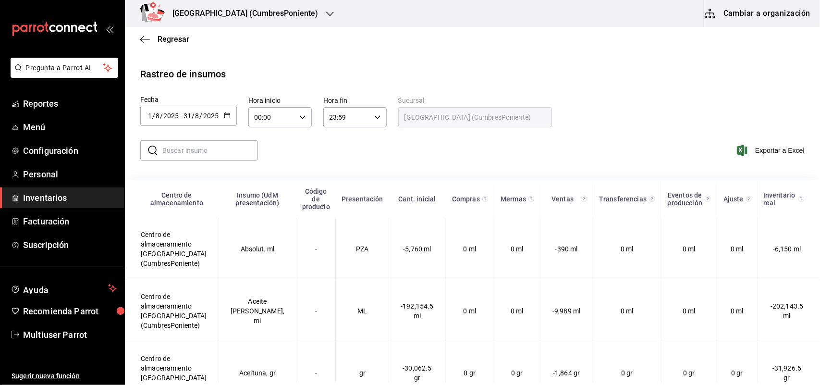
click at [202, 155] on input "text" at bounding box center [210, 150] width 96 height 19
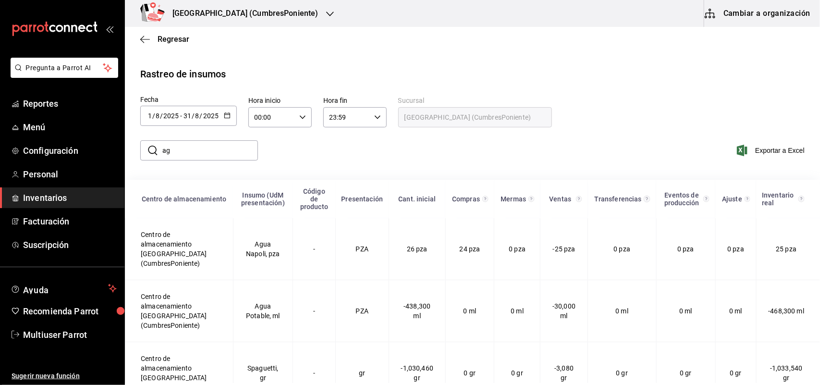
type input "a"
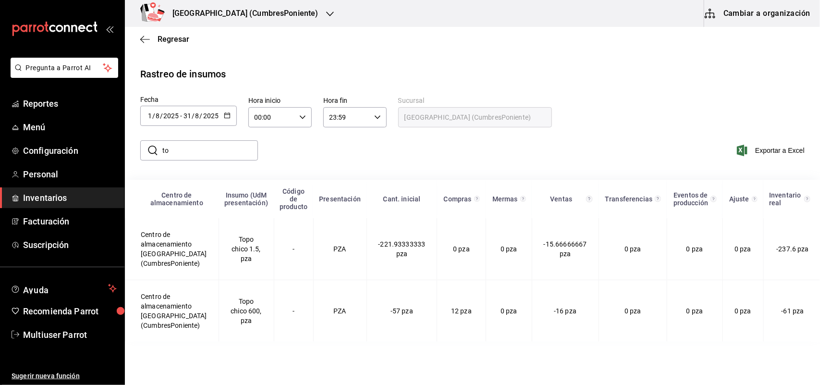
type input "t"
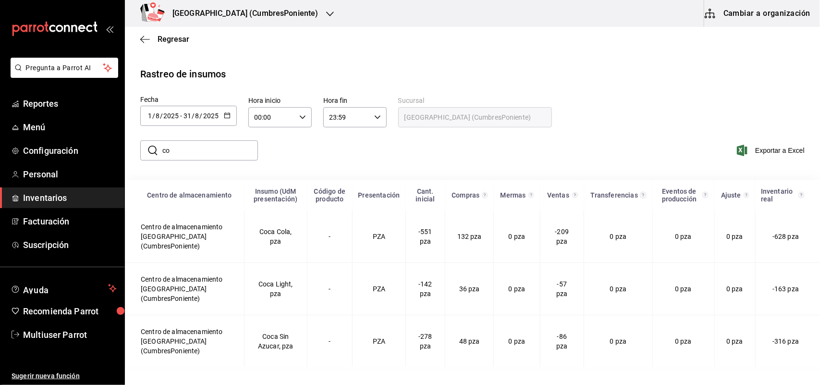
type input "c"
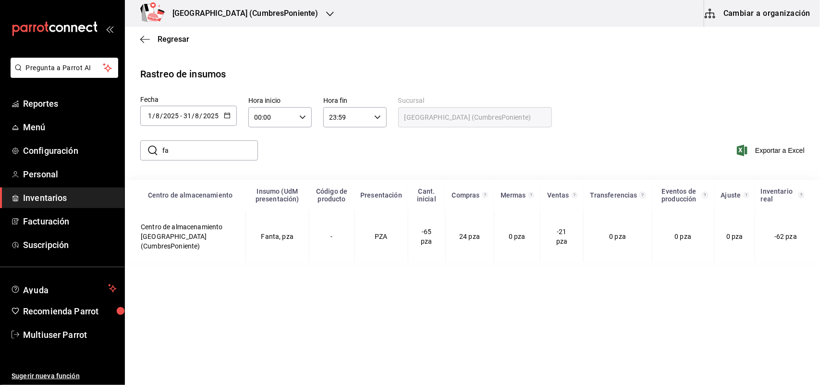
type input "f"
type input "s"
type input "j"
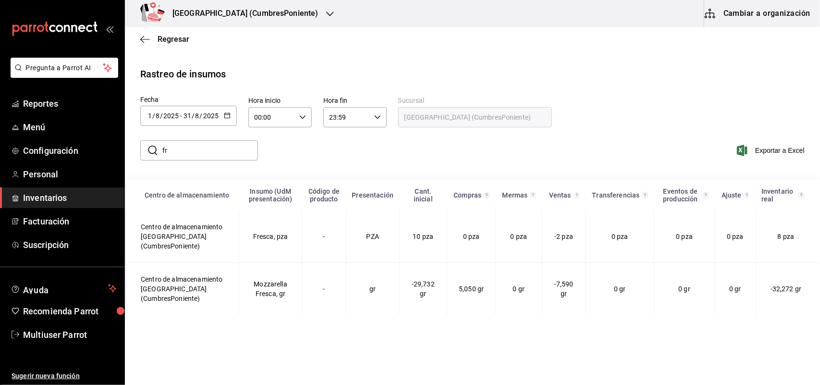
type input "f"
type input "s"
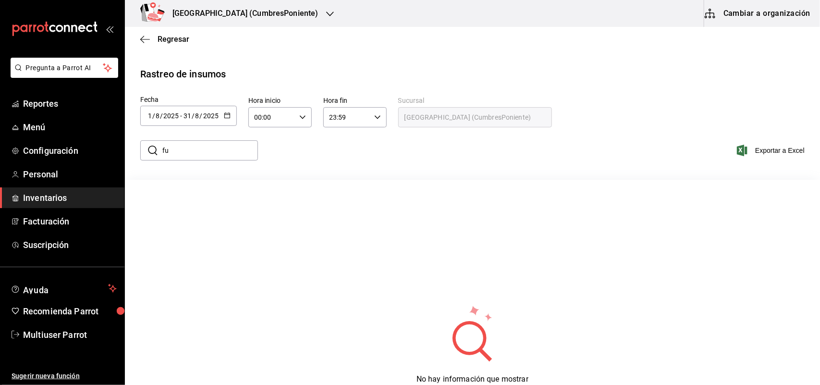
type input "f"
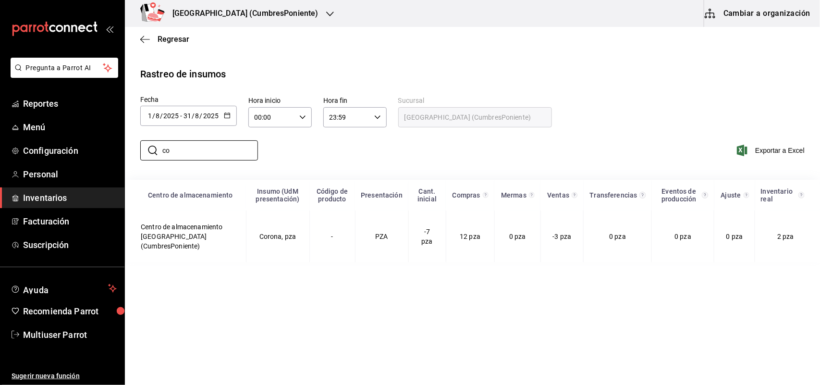
type input "c"
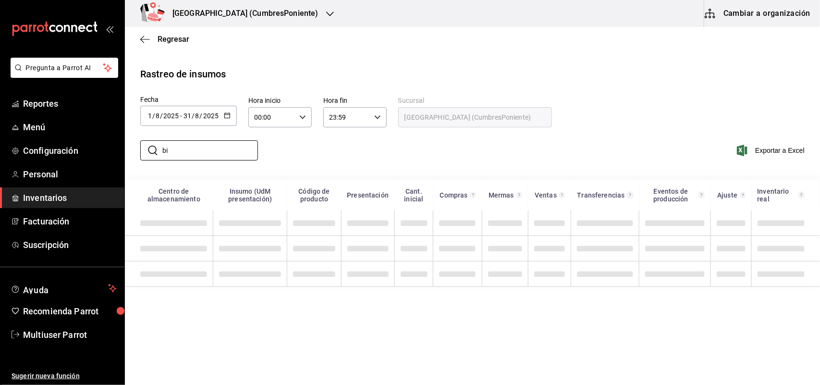
type input "b"
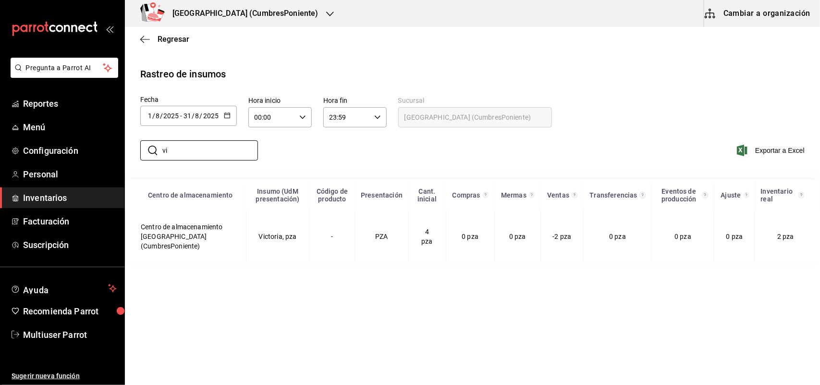
type input "v"
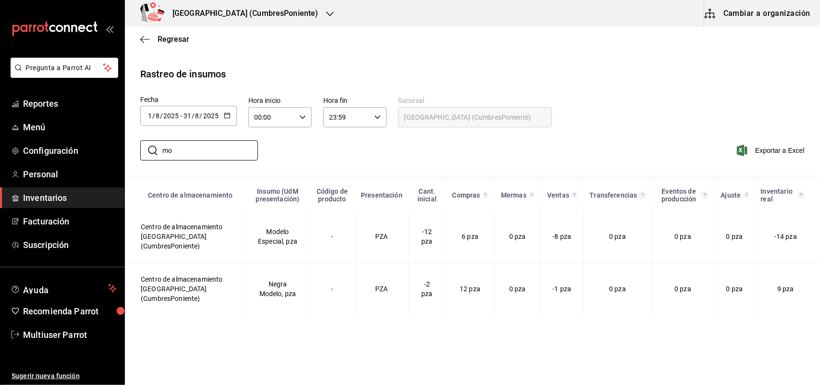
type input "m"
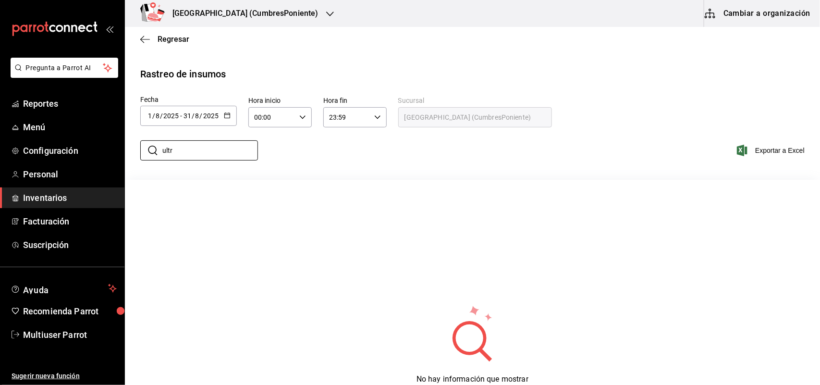
type input "ultr"
click at [331, 56] on main "Regresar Rastreo de insumos Fecha 2025-08-01 1 / 8 / 2025 - 2025-08-31 31 / 8 /…" at bounding box center [472, 268] width 695 height 482
